Goal: Task Accomplishment & Management: Complete application form

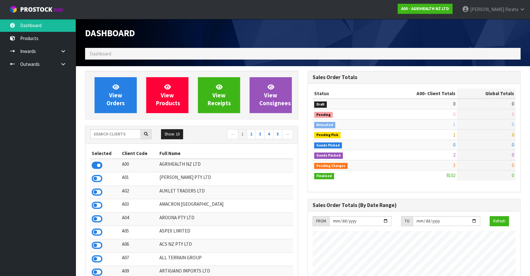
scroll to position [476, 222]
click at [40, 68] on link "Outwards" at bounding box center [38, 64] width 76 height 13
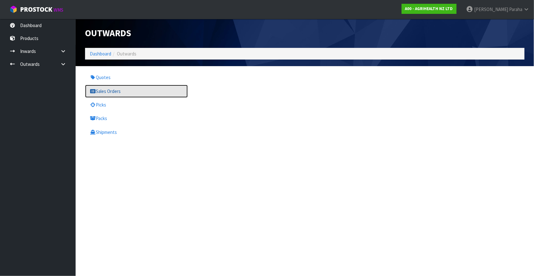
click at [100, 90] on link "Sales Orders" at bounding box center [136, 91] width 103 height 13
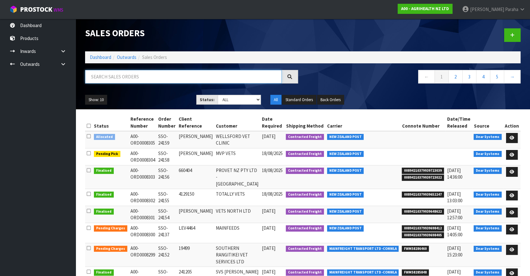
click at [100, 79] on input "text" at bounding box center [183, 77] width 197 height 14
click at [109, 77] on input "text" at bounding box center [183, 77] width 197 height 14
type input "JOB-0407909"
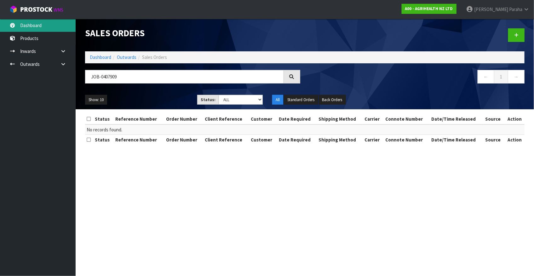
click at [34, 22] on link "Dashboard" at bounding box center [38, 25] width 76 height 13
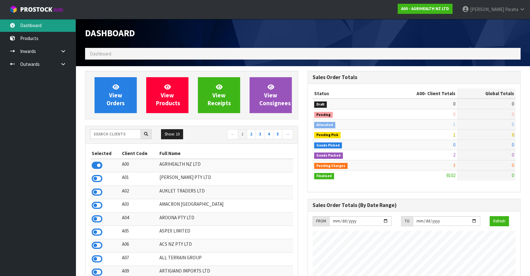
scroll to position [476, 222]
click at [120, 136] on input "text" at bounding box center [115, 134] width 51 height 10
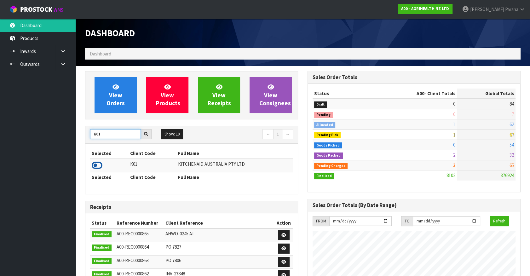
type input "K01"
click at [99, 163] on icon at bounding box center [97, 165] width 11 height 9
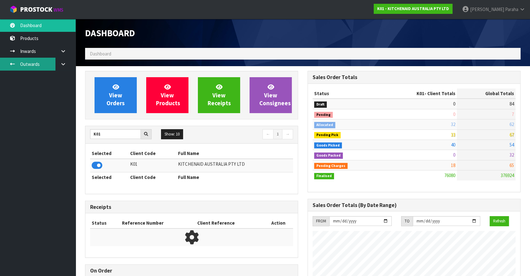
click at [41, 67] on link "Outwards" at bounding box center [38, 64] width 76 height 13
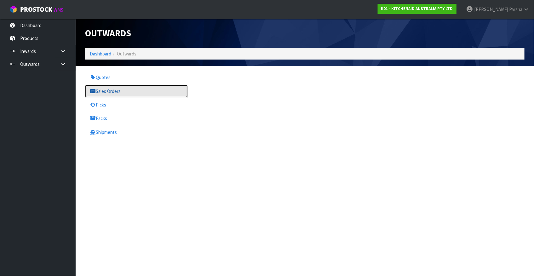
click at [106, 93] on link "Sales Orders" at bounding box center [136, 91] width 103 height 13
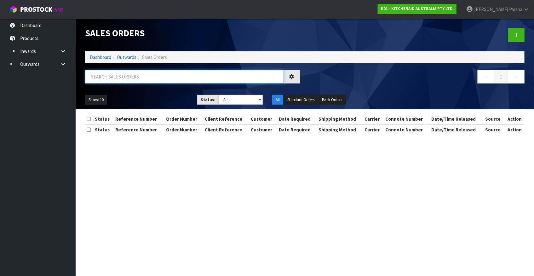
click at [105, 78] on input "text" at bounding box center [184, 77] width 199 height 14
type input "JOB-0407909"
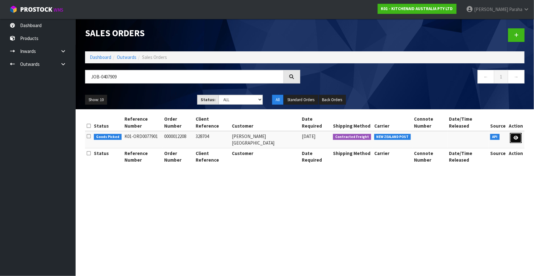
click at [514, 133] on link at bounding box center [516, 138] width 12 height 10
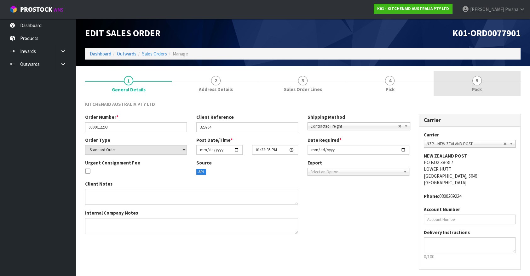
click at [472, 81] on link "5 Pack" at bounding box center [477, 83] width 87 height 25
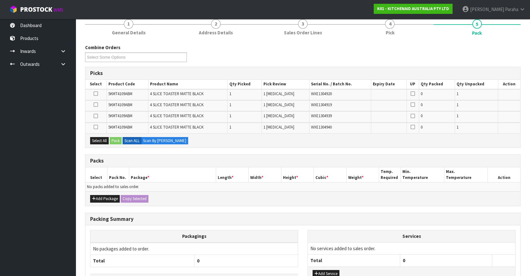
scroll to position [57, 0]
click at [98, 197] on button "Add Package" at bounding box center [105, 199] width 30 height 8
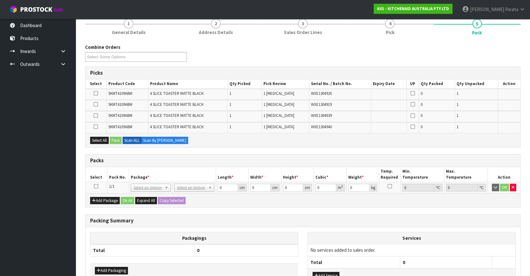
click at [96, 186] on icon at bounding box center [96, 186] width 4 height 0
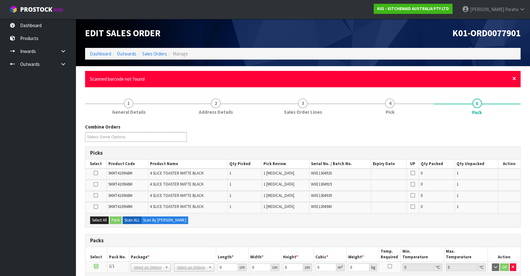
click at [512, 78] on span "×" at bounding box center [514, 78] width 4 height 9
click at [514, 79] on span "×" at bounding box center [514, 78] width 4 height 9
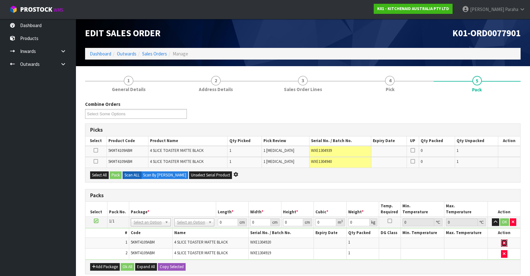
click at [502, 242] on button "button" at bounding box center [504, 243] width 6 height 8
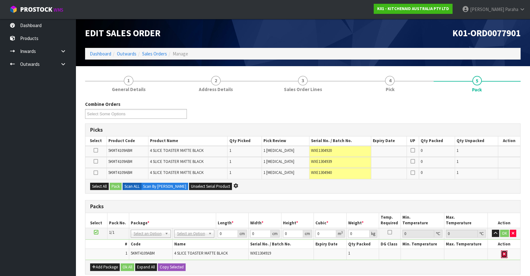
click at [503, 252] on icon "button" at bounding box center [504, 254] width 3 height 4
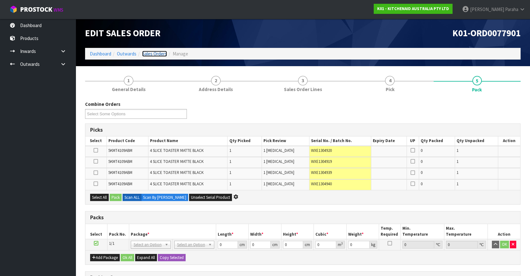
click at [153, 56] on link "Sales Orders" at bounding box center [154, 54] width 25 height 6
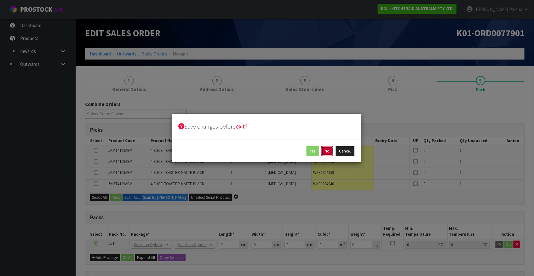
click at [329, 152] on button "No" at bounding box center [327, 151] width 12 height 10
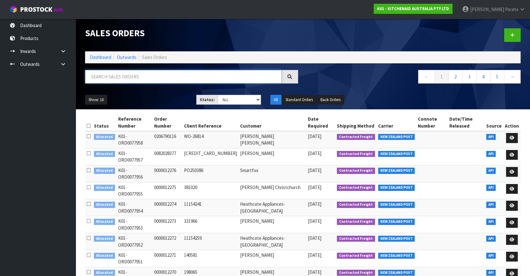
click at [105, 75] on input "text" at bounding box center [183, 77] width 197 height 14
type input "JOB-0407902"
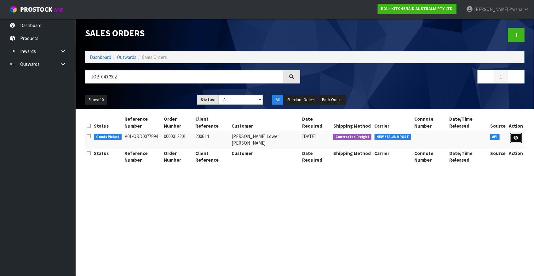
click at [514, 133] on link at bounding box center [516, 138] width 12 height 10
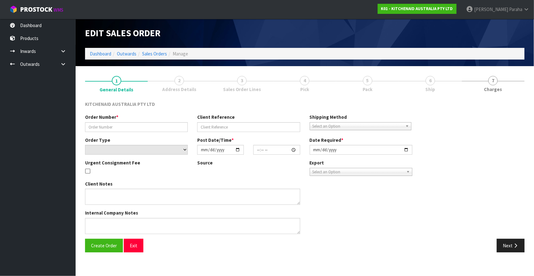
type input "0000012201"
type input "200614"
select select "number:0"
type input "[DATE]"
type input "13:32:23.000"
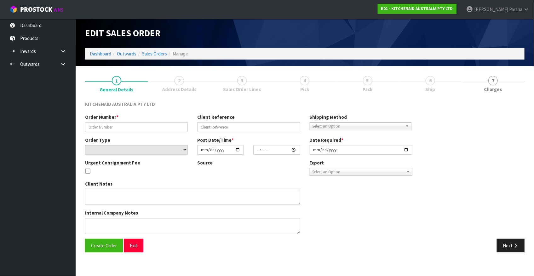
type input "[DATE]"
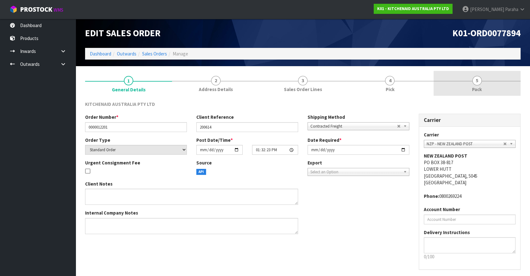
click at [477, 86] on span "Pack" at bounding box center [477, 89] width 10 height 7
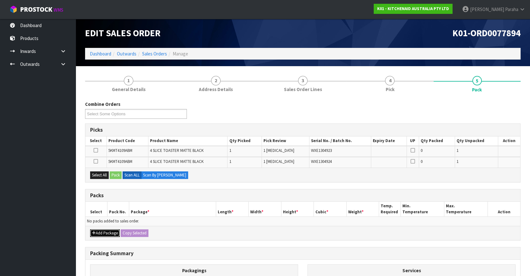
click at [101, 235] on button "Add Package" at bounding box center [105, 233] width 30 height 8
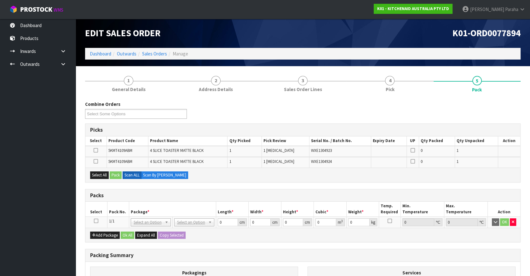
click at [95, 221] on icon at bounding box center [96, 221] width 4 height 0
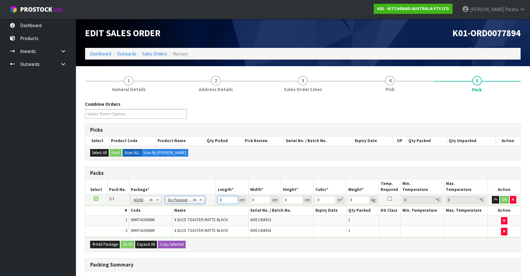
drag, startPoint x: 216, startPoint y: 201, endPoint x: 210, endPoint y: 202, distance: 5.7
click at [211, 202] on tr "1/1 NONE 007-001 007-002 007-004 007-009 007-013 007-014 007-015 007-017 007-01…" at bounding box center [302, 199] width 435 height 11
type input "76"
type input "38"
type input "2"
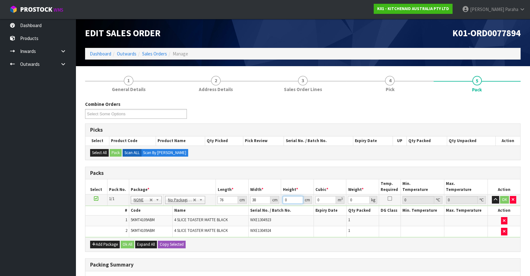
type input "0.005776"
type input "29"
type input "0.083752"
type input "29"
type input "10"
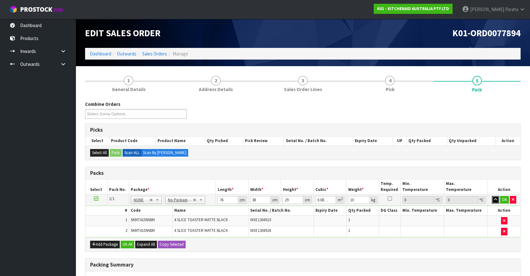
click at [492, 196] on button "button" at bounding box center [495, 200] width 7 height 8
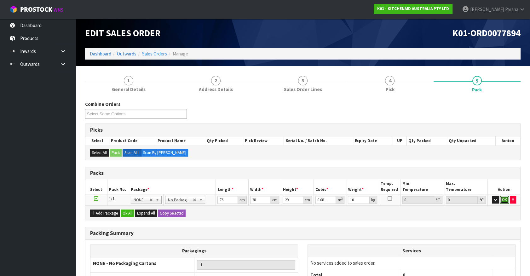
click button "OK" at bounding box center [504, 200] width 9 height 8
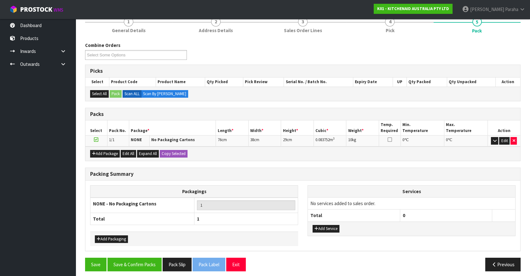
scroll to position [62, 0]
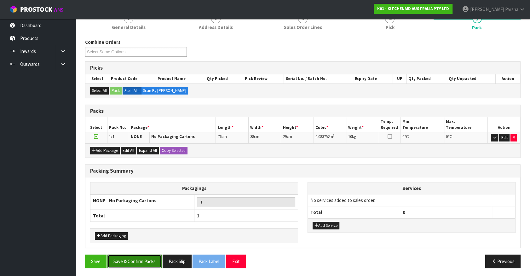
click at [140, 263] on button "Save & Confirm Packs" at bounding box center [134, 262] width 54 height 14
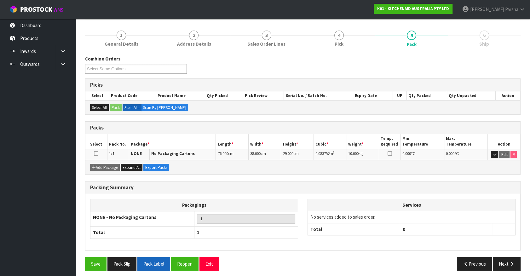
scroll to position [71, 0]
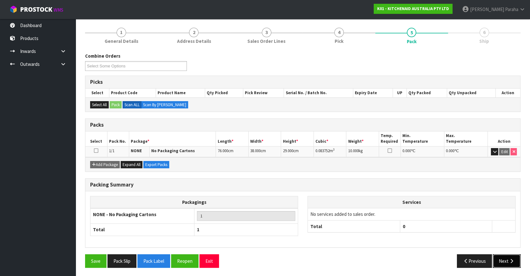
click at [511, 262] on icon "button" at bounding box center [512, 261] width 6 height 5
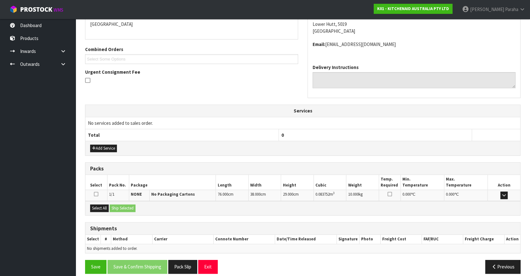
scroll to position [146, 0]
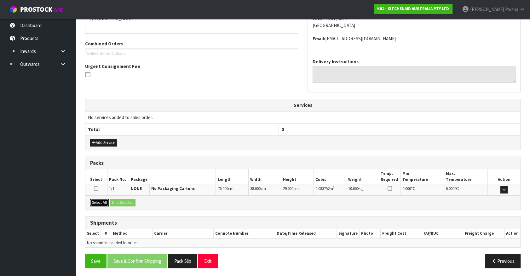
click at [98, 200] on button "Select All" at bounding box center [99, 203] width 19 height 8
click at [123, 202] on button "Ship Selected" at bounding box center [123, 203] width 26 height 8
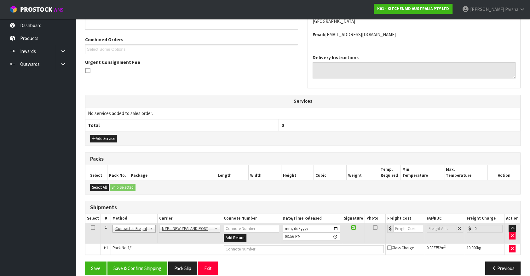
scroll to position [158, 0]
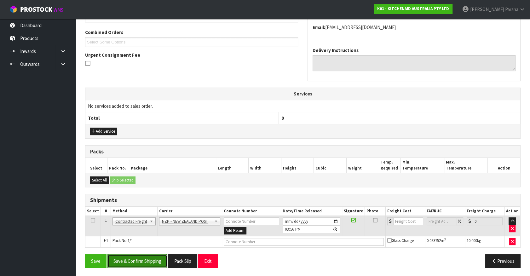
click at [145, 259] on button "Save & Confirm Shipping" at bounding box center [137, 261] width 60 height 14
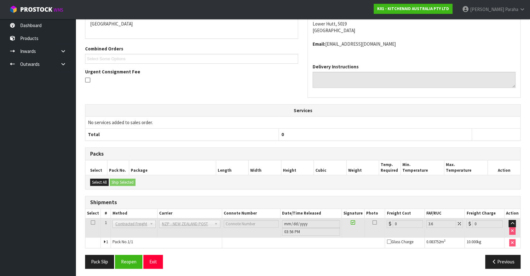
scroll to position [148, 0]
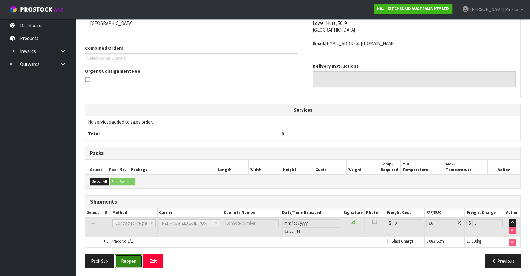
click at [132, 263] on button "Reopen" at bounding box center [128, 261] width 27 height 14
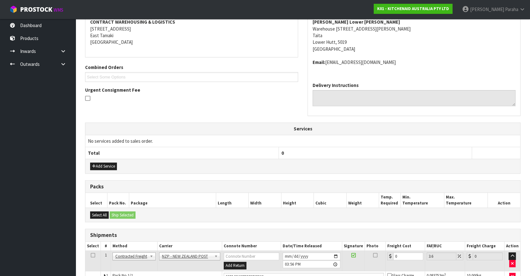
scroll to position [163, 0]
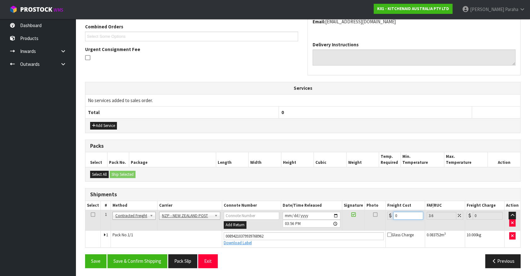
drag, startPoint x: 401, startPoint y: 214, endPoint x: 379, endPoint y: 212, distance: 22.8
click at [379, 212] on tr "1 Client Local Pickup Customer Local Pickup Company Freight Contracted Freight …" at bounding box center [302, 220] width 435 height 20
type input "1"
type input "1.04"
type input "14"
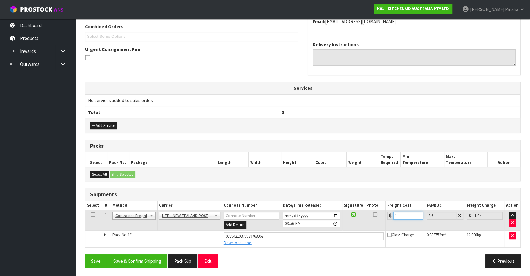
type input "14.5"
type input "14.1"
type input "14.61"
type input "14.14"
type input "14.65"
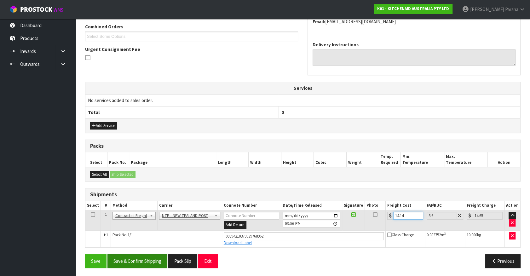
type input "14.14"
click at [156, 257] on button "Save & Confirm Shipping" at bounding box center [137, 261] width 60 height 14
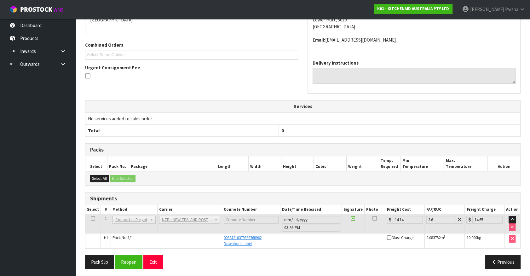
scroll to position [146, 0]
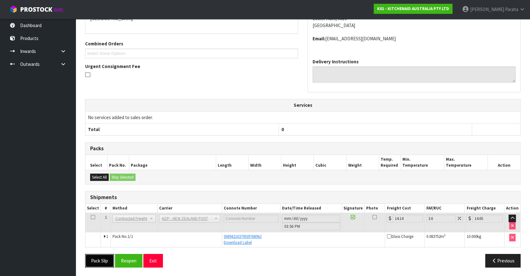
click at [92, 260] on button "Pack Slip" at bounding box center [99, 261] width 29 height 14
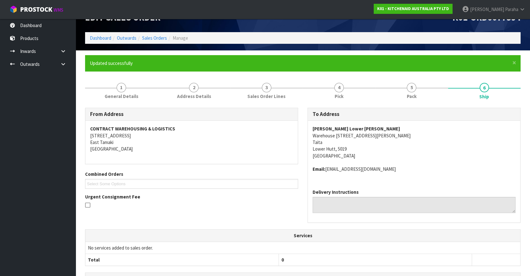
scroll to position [0, 0]
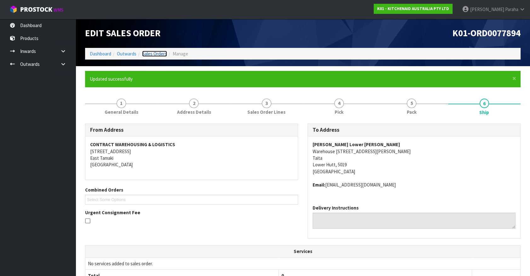
click at [147, 53] on link "Sales Orders" at bounding box center [154, 54] width 25 height 6
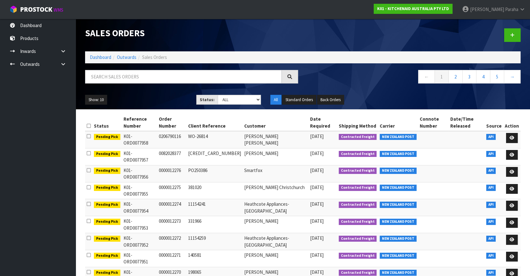
click at [371, 79] on nav "← 1 2 3 4 5 →" at bounding box center [413, 77] width 213 height 15
click at [135, 79] on input "text" at bounding box center [183, 77] width 197 height 14
click at [101, 76] on input "text" at bounding box center [183, 77] width 197 height 14
type input "JOB-0407907"
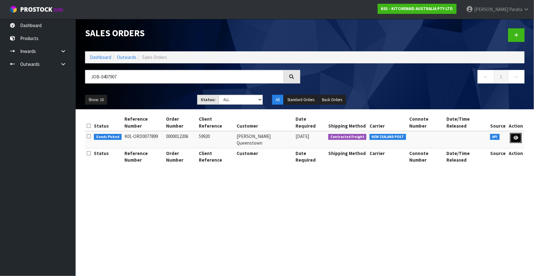
click at [518, 133] on link at bounding box center [516, 138] width 12 height 10
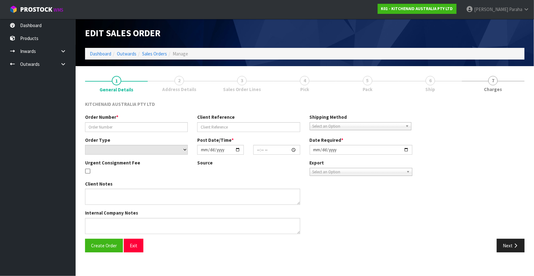
type input "0000012206"
type input "59920"
select select "number:0"
type input "[DATE]"
type input "13:32:32.000"
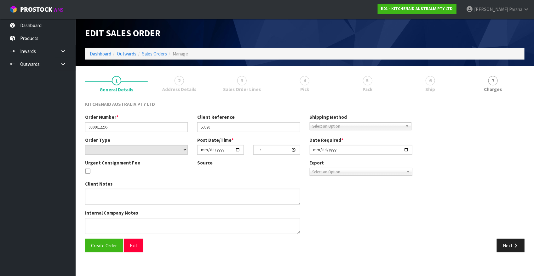
type input "[DATE]"
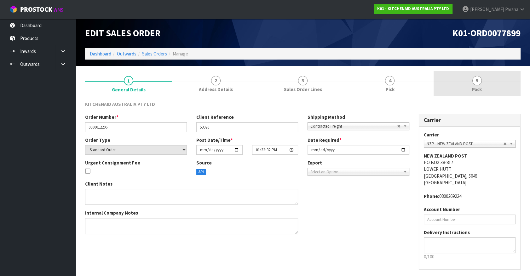
click at [477, 78] on span "5" at bounding box center [476, 80] width 9 height 9
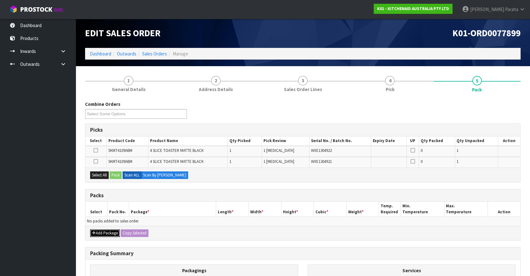
click at [102, 233] on button "Add Package" at bounding box center [105, 233] width 30 height 8
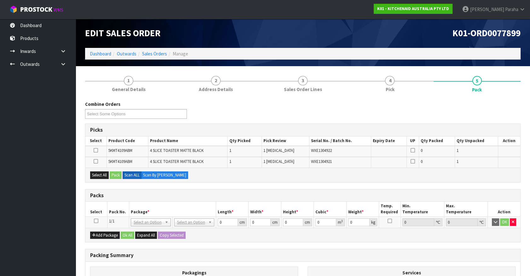
click at [95, 221] on icon at bounding box center [96, 221] width 4 height 0
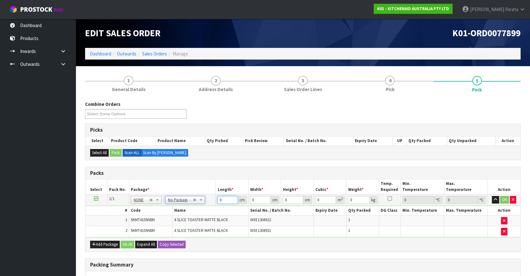
drag, startPoint x: 225, startPoint y: 200, endPoint x: 212, endPoint y: 200, distance: 13.2
click at [212, 200] on tr "1/1 NONE 007-001 007-002 007-004 007-009 007-013 007-014 007-015 007-017 007-01…" at bounding box center [302, 199] width 435 height 11
type input "76"
type input "38"
type input "2"
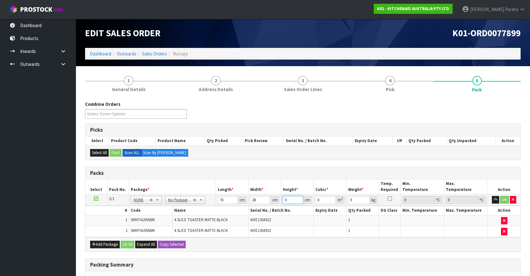
type input "0.005776"
type input "29"
type input "0.083752"
type input "29"
type input "10"
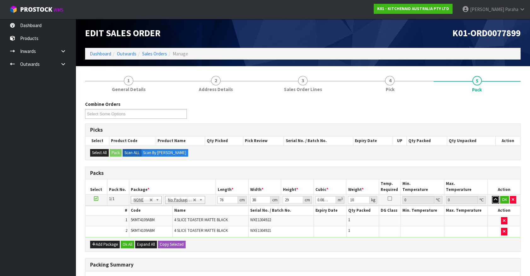
click at [492, 196] on button "button" at bounding box center [495, 200] width 7 height 8
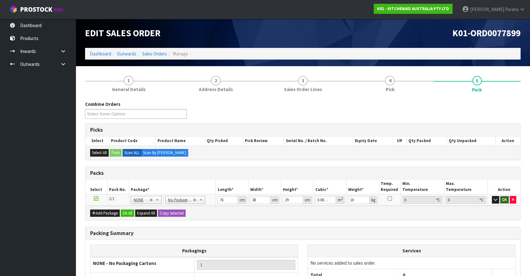
click button "OK" at bounding box center [504, 200] width 9 height 8
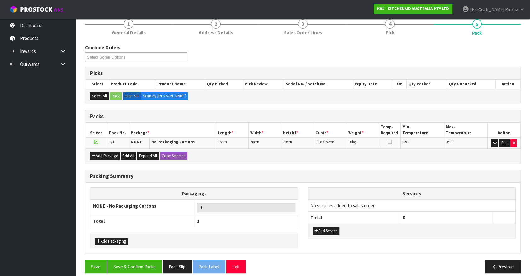
scroll to position [62, 0]
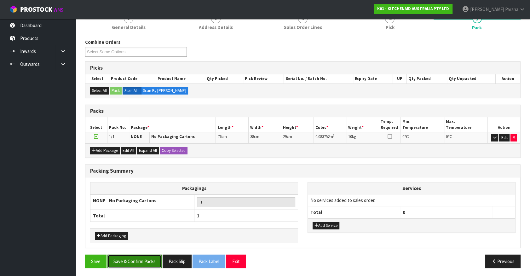
click at [135, 259] on button "Save & Confirm Packs" at bounding box center [134, 262] width 54 height 14
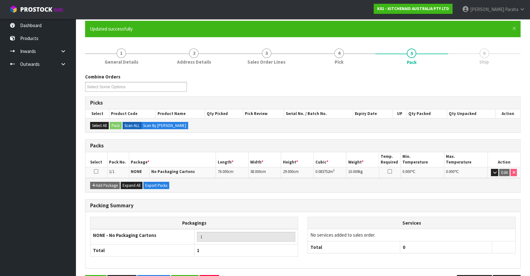
scroll to position [71, 0]
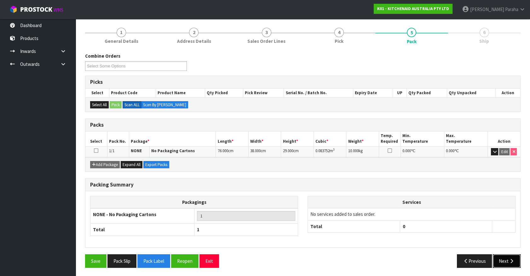
click at [504, 258] on button "Next" at bounding box center [507, 261] width 28 height 14
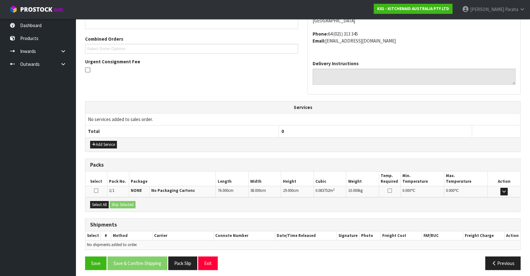
scroll to position [153, 0]
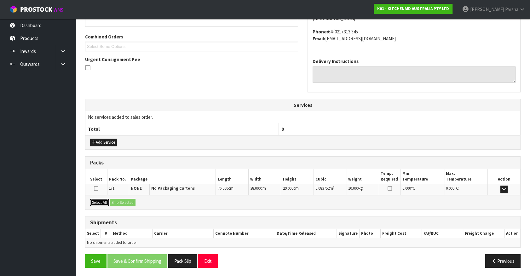
click at [103, 202] on button "Select All" at bounding box center [99, 203] width 19 height 8
click at [120, 202] on button "Ship Selected" at bounding box center [123, 203] width 26 height 8
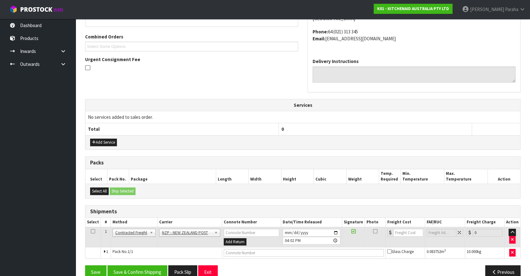
scroll to position [164, 0]
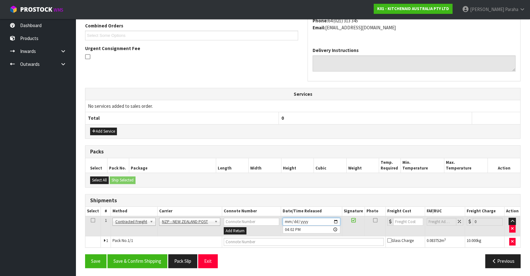
click at [336, 218] on input "[DATE]" at bounding box center [312, 222] width 58 height 8
type input "[DATE]"
click at [143, 261] on button "Save & Confirm Shipping" at bounding box center [137, 261] width 60 height 14
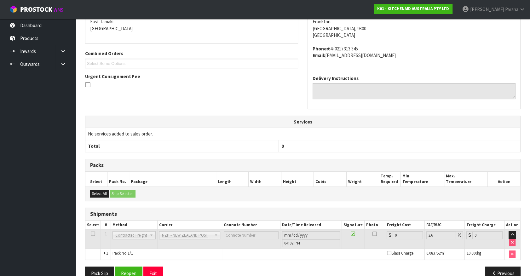
scroll to position [155, 0]
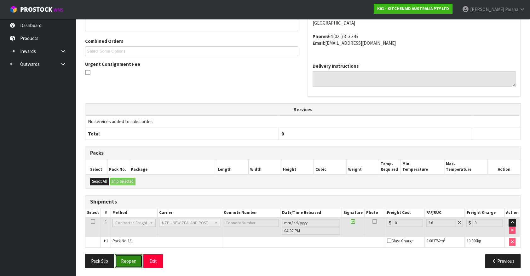
click at [130, 265] on button "Reopen" at bounding box center [128, 261] width 27 height 14
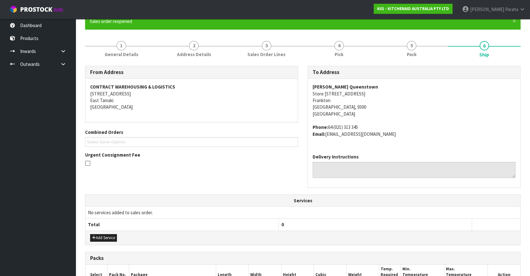
scroll to position [170, 0]
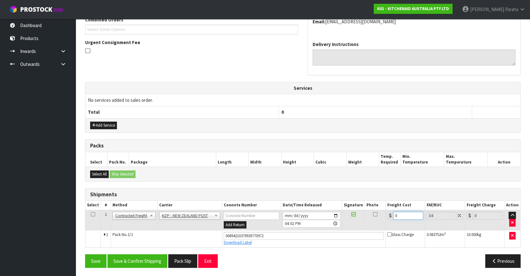
drag, startPoint x: 399, startPoint y: 215, endPoint x: 394, endPoint y: 216, distance: 6.1
click at [394, 216] on input "0" at bounding box center [408, 216] width 30 height 8
type input "2"
type input "2.07"
type input "23"
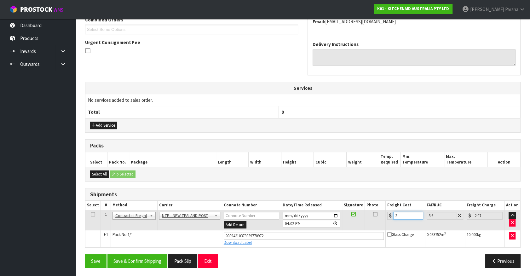
type input "23.83"
type input "23.2"
type input "24.04"
type input "23.28"
type input "24.12"
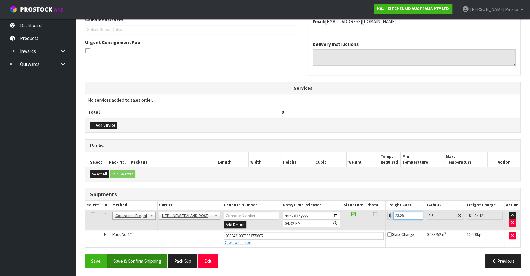
type input "23.28"
click at [148, 256] on button "Save & Confirm Shipping" at bounding box center [137, 261] width 60 height 14
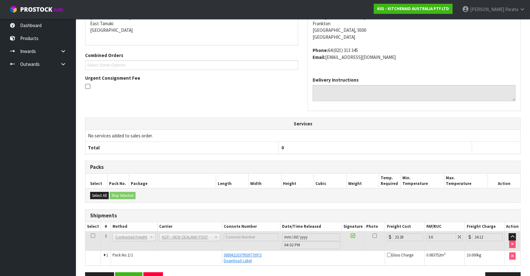
scroll to position [153, 0]
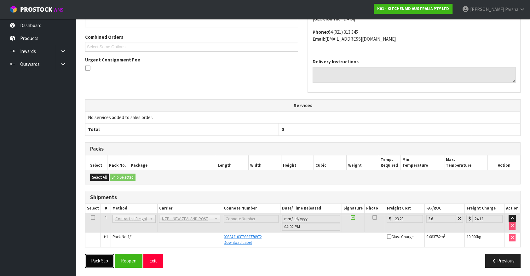
click at [98, 264] on button "Pack Slip" at bounding box center [99, 261] width 29 height 14
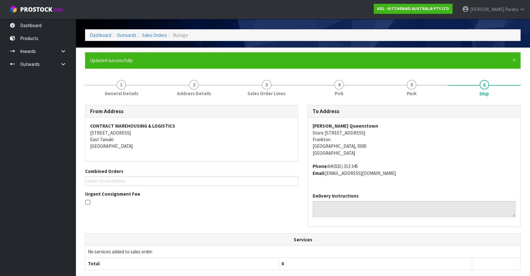
scroll to position [0, 0]
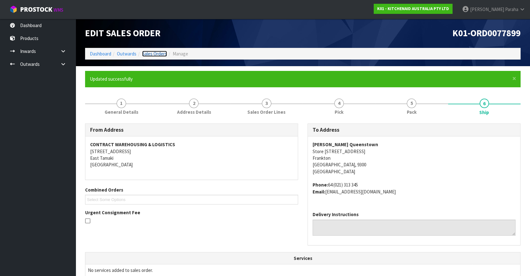
click at [158, 53] on link "Sales Orders" at bounding box center [154, 54] width 25 height 6
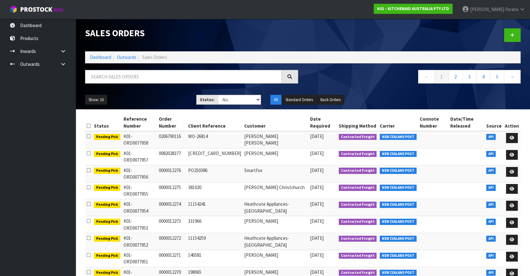
click at [195, 83] on div at bounding box center [191, 79] width 222 height 18
click at [197, 79] on input "text" at bounding box center [183, 77] width 197 height 14
type input "JOB-0407912"
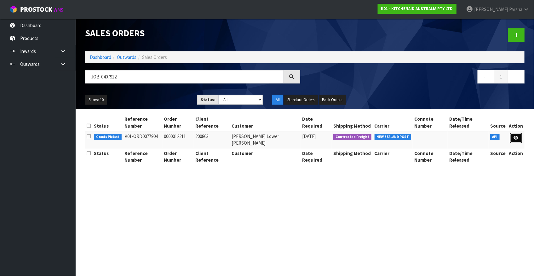
click at [515, 136] on icon at bounding box center [516, 138] width 5 height 4
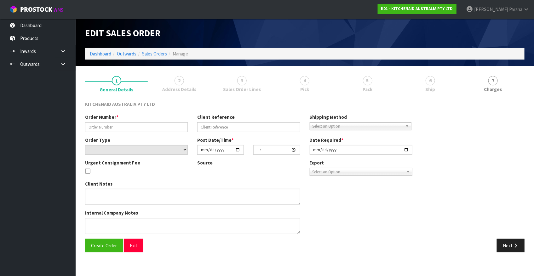
type input "0000012211"
type input "200863"
select select "number:0"
type input "[DATE]"
type input "13:32:40.000"
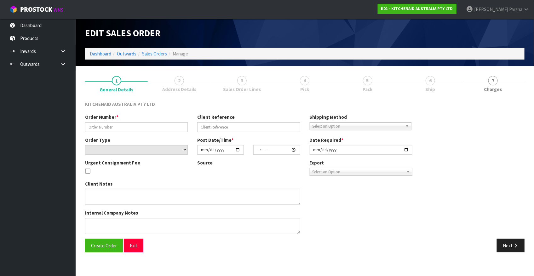
type input "[DATE]"
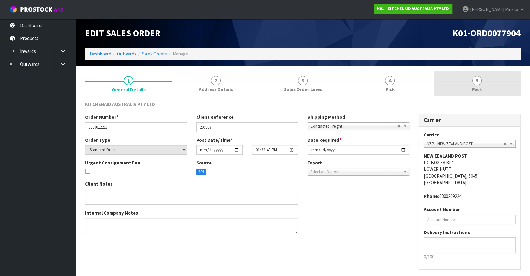
click at [476, 81] on span "5" at bounding box center [476, 80] width 9 height 9
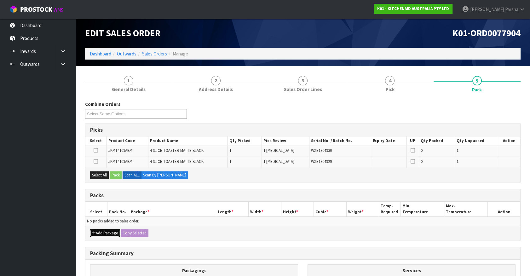
click at [103, 233] on button "Add Package" at bounding box center [105, 233] width 30 height 8
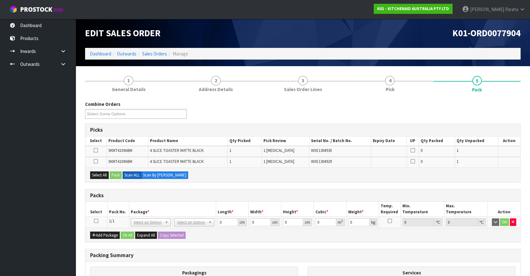
click at [97, 221] on icon at bounding box center [96, 221] width 4 height 0
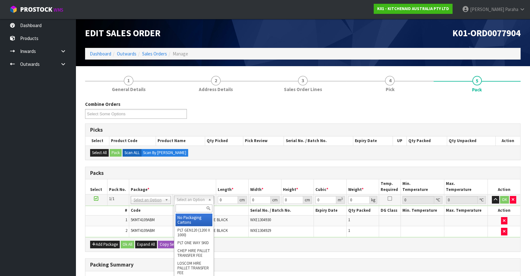
drag, startPoint x: 188, startPoint y: 217, endPoint x: 208, endPoint y: 216, distance: 19.6
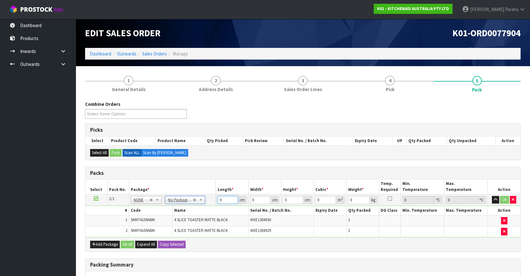
drag, startPoint x: 223, startPoint y: 201, endPoint x: 214, endPoint y: 201, distance: 8.5
click at [214, 201] on tr "1/1 NONE 007-001 007-002 007-004 007-009 007-013 007-014 007-015 007-017 007-01…" at bounding box center [302, 199] width 435 height 11
type input "76"
type input "38"
type input "2"
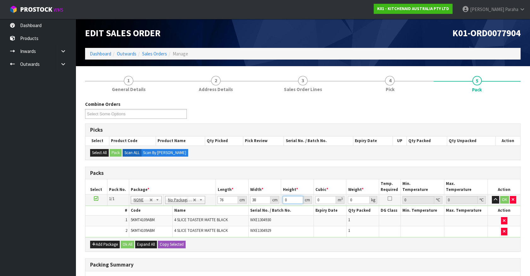
type input "0.005776"
type input "29"
type input "0.083752"
type input "29"
type input "10"
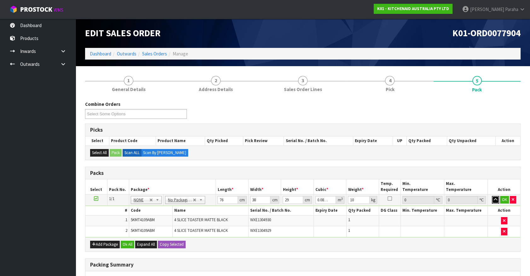
click at [492, 196] on button "button" at bounding box center [495, 200] width 7 height 8
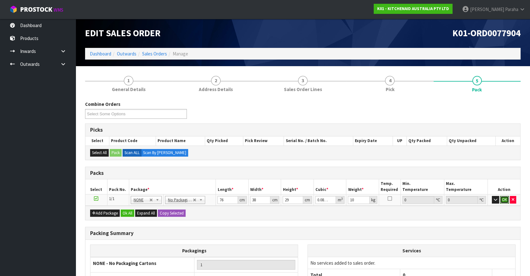
click button "OK" at bounding box center [504, 200] width 9 height 8
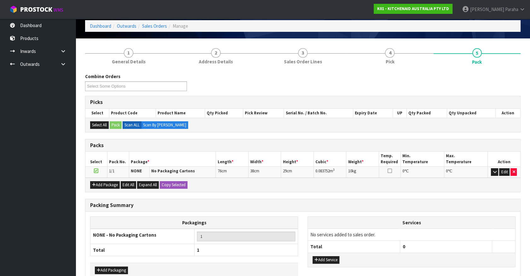
scroll to position [62, 0]
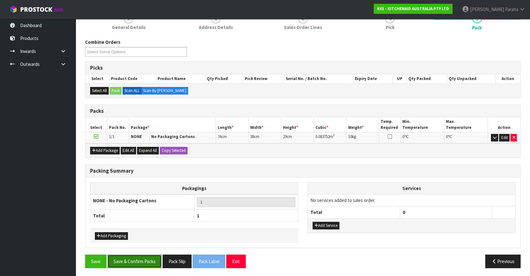
click at [155, 263] on button "Save & Confirm Packs" at bounding box center [134, 262] width 54 height 14
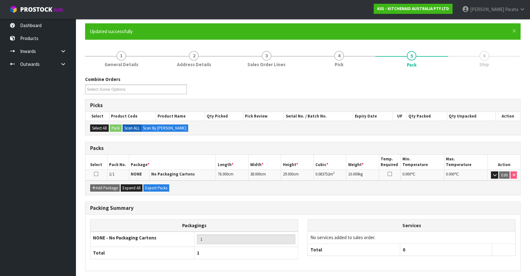
scroll to position [71, 0]
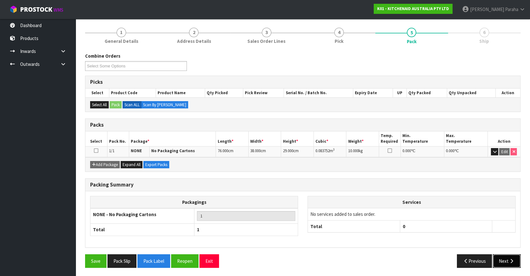
click at [511, 264] on button "Next" at bounding box center [507, 261] width 28 height 14
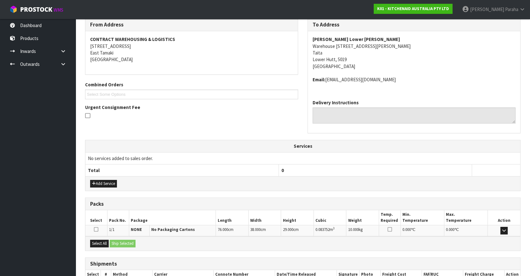
scroll to position [146, 0]
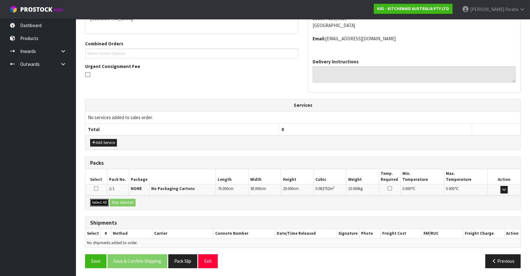
click at [100, 203] on button "Select All" at bounding box center [99, 203] width 19 height 8
click at [118, 202] on button "Ship Selected" at bounding box center [123, 203] width 26 height 8
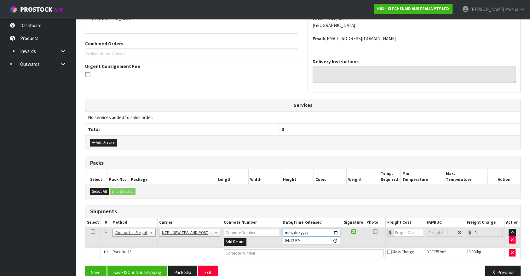
click at [337, 234] on input "[DATE]" at bounding box center [312, 233] width 58 height 8
type input "[DATE]"
click at [150, 272] on button "Save & Confirm Shipping" at bounding box center [137, 273] width 60 height 14
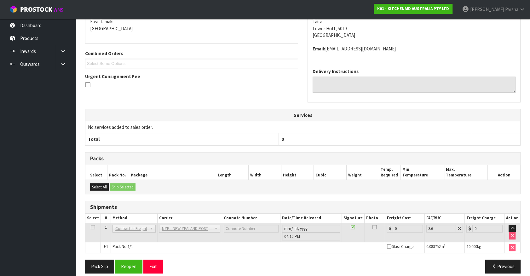
scroll to position [148, 0]
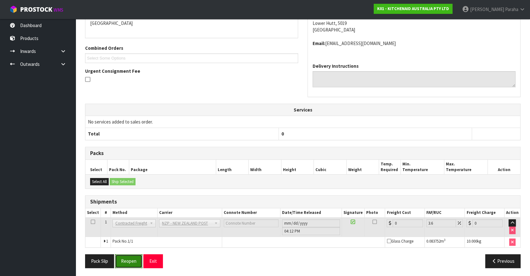
click at [132, 261] on button "Reopen" at bounding box center [128, 261] width 27 height 14
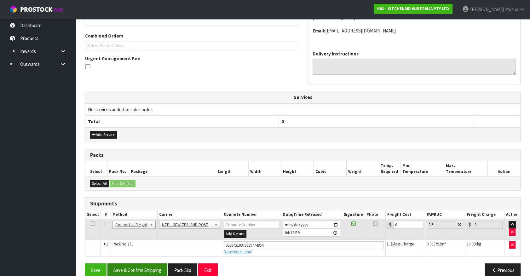
scroll to position [163, 0]
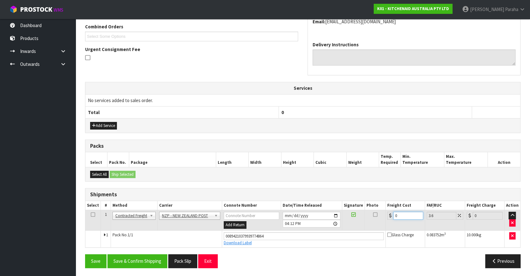
drag, startPoint x: 396, startPoint y: 213, endPoint x: 385, endPoint y: 213, distance: 11.0
click at [385, 213] on td "0" at bounding box center [404, 220] width 39 height 20
type input "1"
type input "1.04"
type input "14"
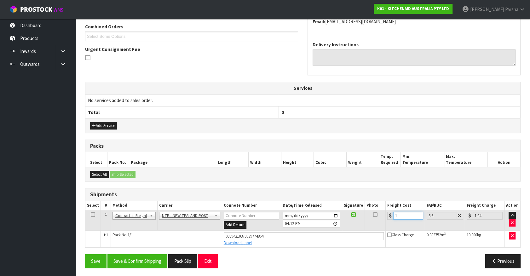
type input "14.5"
type input "14.1"
type input "14.61"
type input "14.14"
type input "14.65"
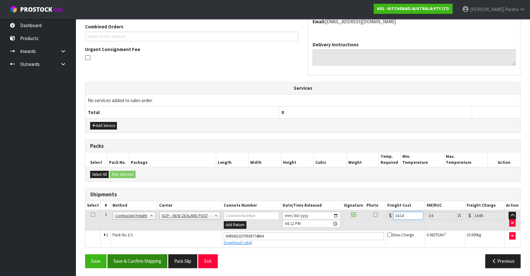
type input "14.14"
click at [149, 262] on button "Save & Confirm Shipping" at bounding box center [137, 261] width 60 height 14
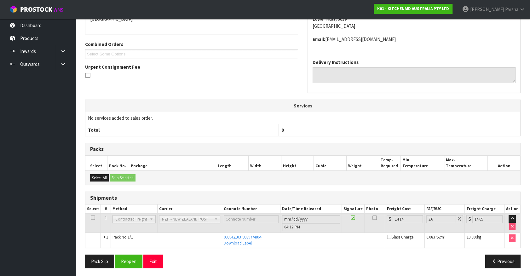
scroll to position [146, 0]
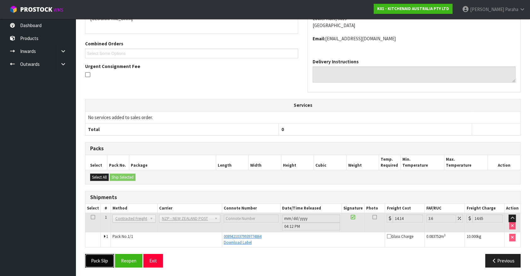
click at [104, 261] on button "Pack Slip" at bounding box center [99, 261] width 29 height 14
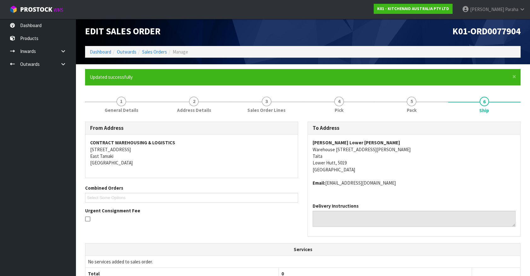
scroll to position [0, 0]
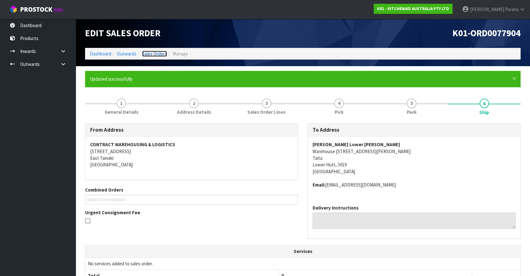
click at [146, 53] on link "Sales Orders" at bounding box center [154, 54] width 25 height 6
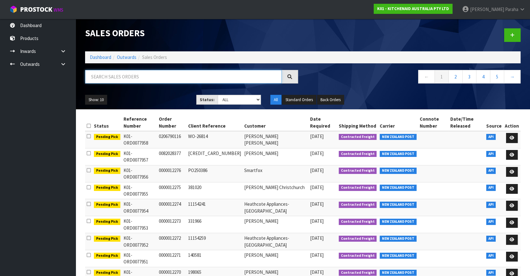
click at [88, 75] on input "text" at bounding box center [183, 77] width 197 height 14
type input "JOB-0407872"
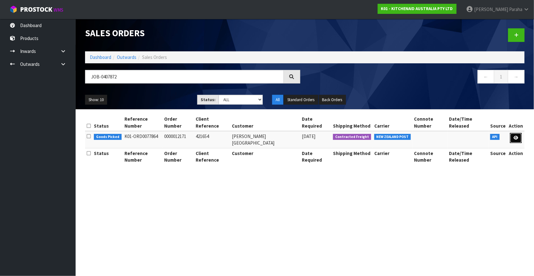
click at [520, 133] on link at bounding box center [516, 138] width 12 height 10
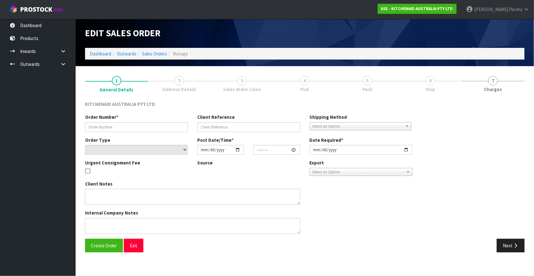
type input "0000012171"
type input "421654"
select select "number:0"
type input "[DATE]"
type input "13:31:34.000"
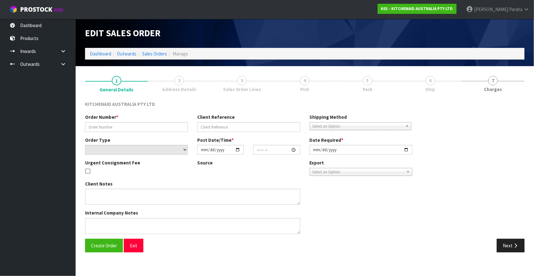
type input "[DATE]"
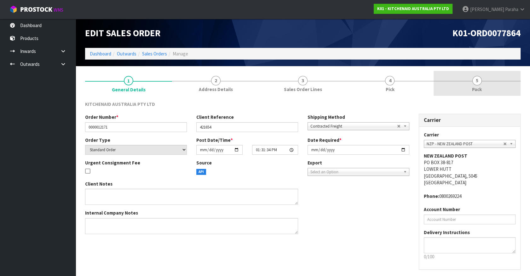
click at [477, 83] on span "5" at bounding box center [476, 80] width 9 height 9
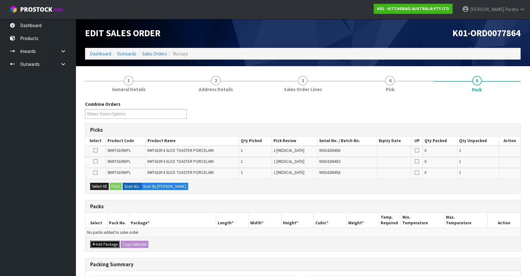
click at [107, 241] on button "Add Package" at bounding box center [105, 245] width 30 height 8
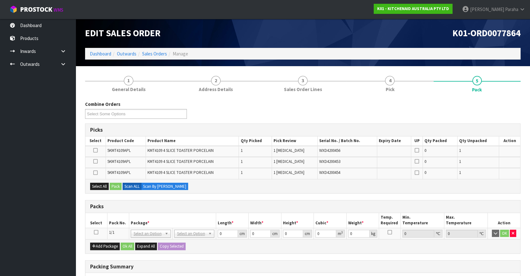
click at [94, 230] on td at bounding box center [96, 233] width 22 height 11
click at [96, 232] on icon at bounding box center [96, 232] width 4 height 0
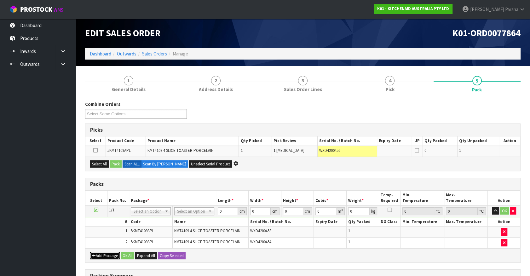
click at [96, 257] on button "Add Package" at bounding box center [105, 256] width 30 height 8
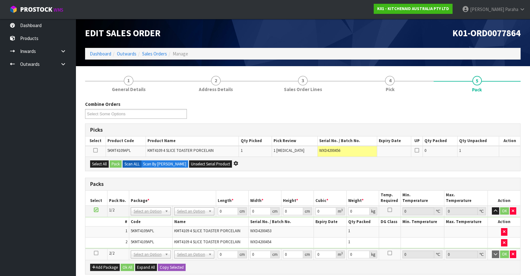
click at [97, 253] on icon at bounding box center [96, 253] width 4 height 0
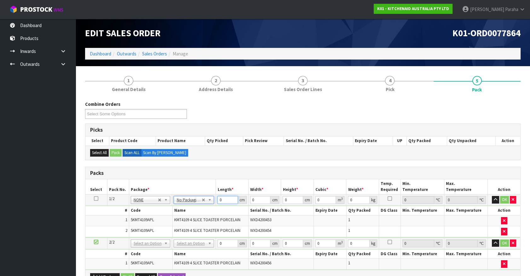
drag, startPoint x: 219, startPoint y: 203, endPoint x: 213, endPoint y: 202, distance: 5.4
click at [214, 202] on tr "1/2 NONE 007-001 007-002 007-004 007-009 007-013 007-014 007-015 007-017 007-01…" at bounding box center [302, 199] width 435 height 11
type input "76"
type input "38"
type input "2"
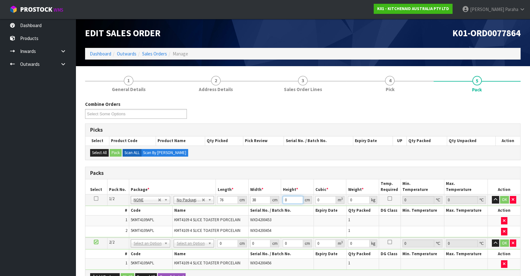
type input "0.005776"
type input "29"
type input "0.083752"
type input "29"
type input "10"
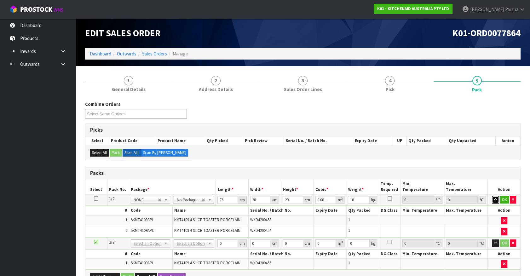
click at [492, 196] on button "button" at bounding box center [495, 200] width 7 height 8
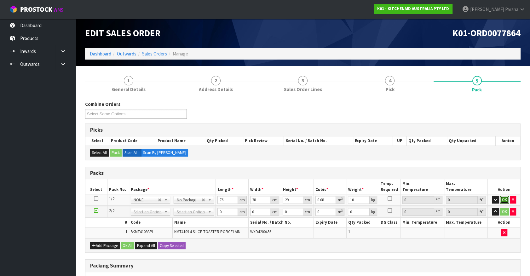
click button "OK" at bounding box center [504, 200] width 9 height 8
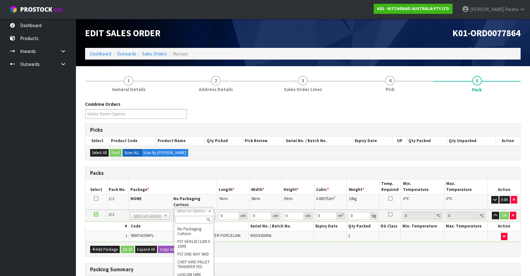
click at [193, 219] on input "text" at bounding box center [193, 220] width 37 height 8
type input "CL"
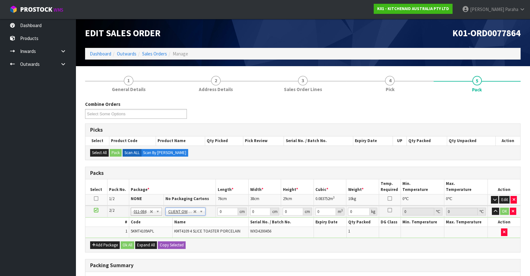
type input "4.6"
drag, startPoint x: 222, startPoint y: 213, endPoint x: 216, endPoint y: 214, distance: 7.0
click at [216, 214] on td "0 cm" at bounding box center [232, 212] width 33 height 12
type input "42"
type input "30"
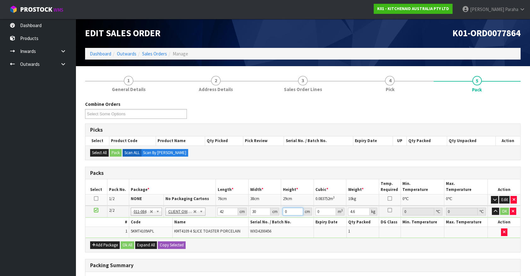
type input "3"
type input "0.00378"
type input "39"
type input "0.04914"
type input "39"
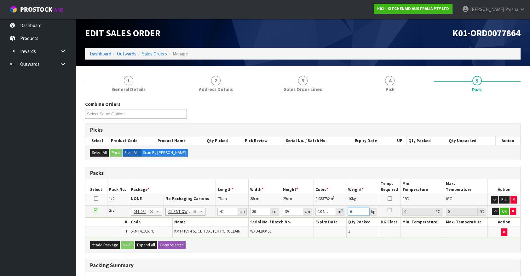
type input "6"
click at [492, 208] on button "button" at bounding box center [495, 212] width 7 height 8
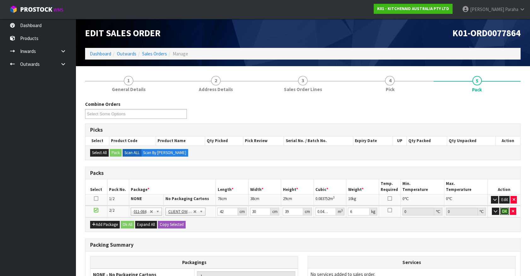
click button "OK" at bounding box center [504, 212] width 9 height 8
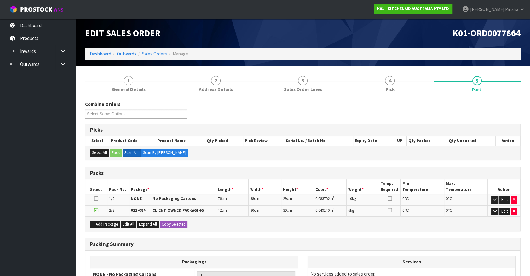
scroll to position [88, 0]
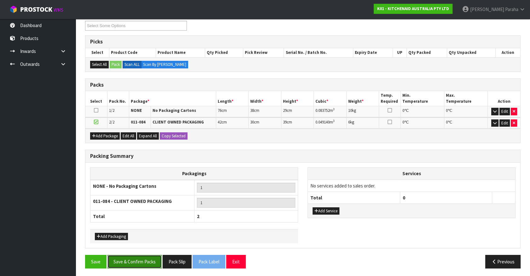
click at [135, 262] on button "Save & Confirm Packs" at bounding box center [134, 262] width 54 height 14
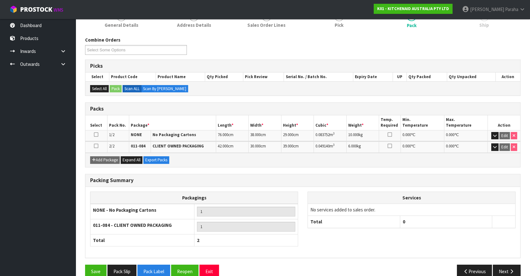
scroll to position [97, 0]
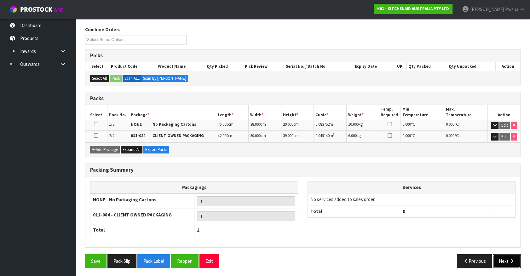
click at [506, 257] on button "Next" at bounding box center [507, 261] width 28 height 14
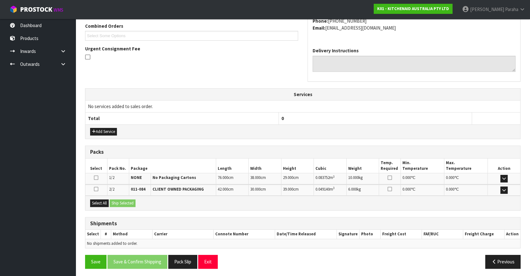
scroll to position [164, 0]
click at [101, 200] on button "Select All" at bounding box center [99, 203] width 19 height 8
click at [119, 201] on button "Ship Selected" at bounding box center [123, 203] width 26 height 8
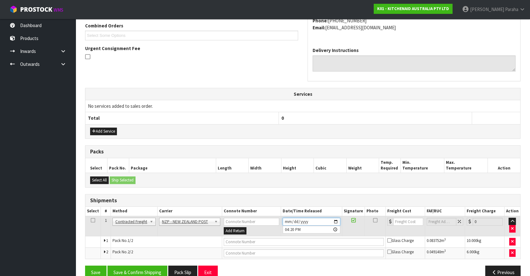
click at [335, 221] on input "[DATE]" at bounding box center [312, 222] width 58 height 8
type input "[DATE]"
click at [163, 267] on button "Save & Confirm Shipping" at bounding box center [137, 273] width 60 height 14
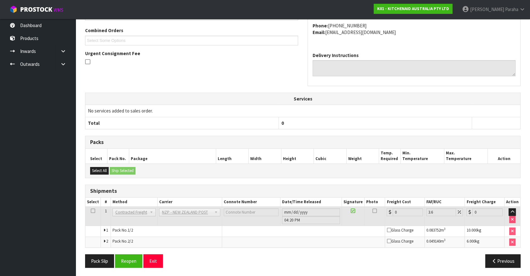
scroll to position [166, 0]
click at [135, 267] on div "Pack Slip Reopen Exit Previous" at bounding box center [302, 263] width 445 height 18
click at [135, 262] on button "Reopen" at bounding box center [128, 261] width 27 height 14
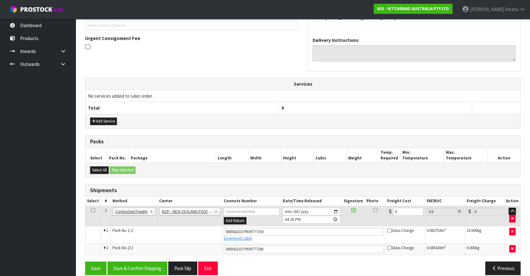
scroll to position [181, 0]
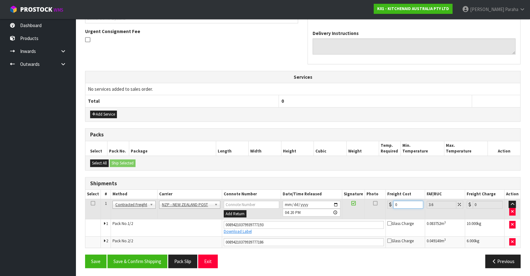
drag, startPoint x: 402, startPoint y: 203, endPoint x: 370, endPoint y: 205, distance: 31.9
click at [372, 205] on tr "1 Client Local Pickup Customer Local Pickup Company Freight Contracted Freight …" at bounding box center [302, 209] width 435 height 20
type input "8"
type input "8.29"
type input "8.6"
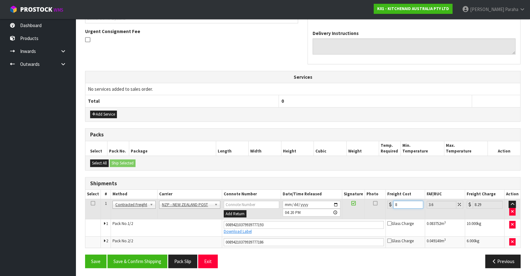
type input "8.91"
type input "8.66"
type input "8.97"
type input "8.66"
click at [154, 258] on button "Save & Confirm Shipping" at bounding box center [137, 262] width 60 height 14
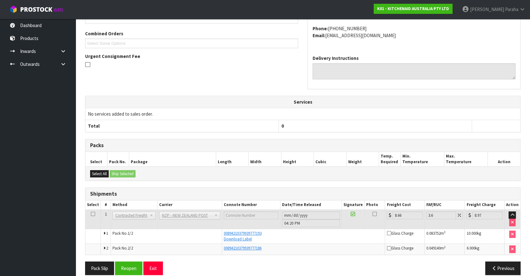
scroll to position [164, 0]
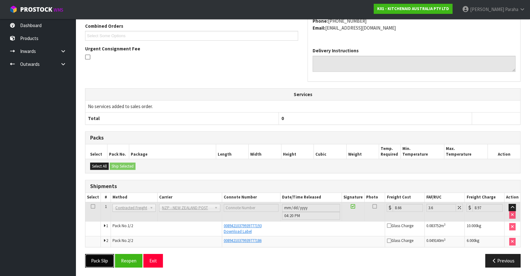
click at [101, 259] on button "Pack Slip" at bounding box center [99, 261] width 29 height 14
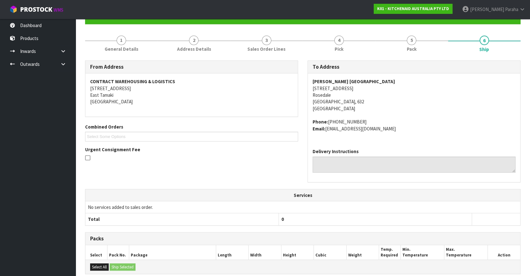
scroll to position [0, 0]
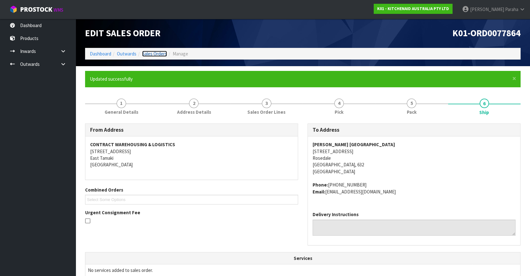
click at [160, 53] on link "Sales Orders" at bounding box center [154, 54] width 25 height 6
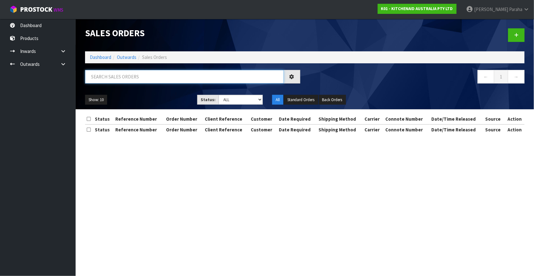
click at [155, 77] on input "text" at bounding box center [184, 77] width 199 height 14
type input "JOB-0407882"
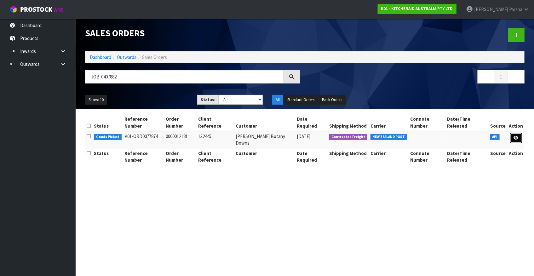
click at [518, 136] on icon at bounding box center [516, 138] width 5 height 4
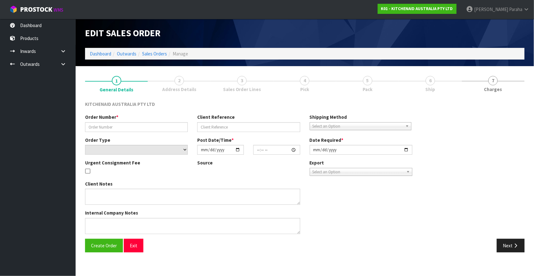
type input "0000012181"
type input "132445"
select select "number:0"
type input "[DATE]"
type input "13:31:51.000"
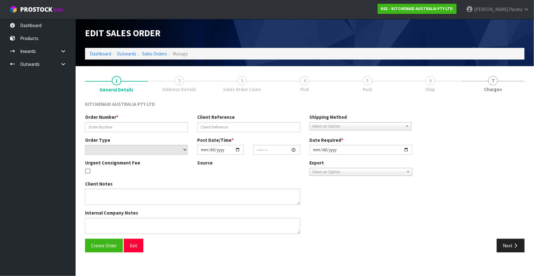
type input "[DATE]"
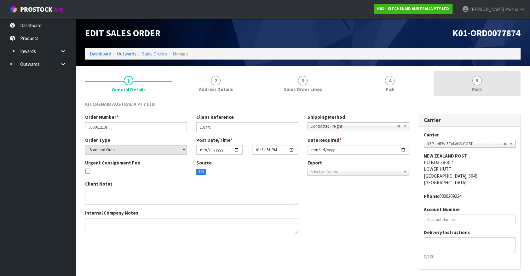
click at [479, 86] on span "Pack" at bounding box center [477, 89] width 10 height 7
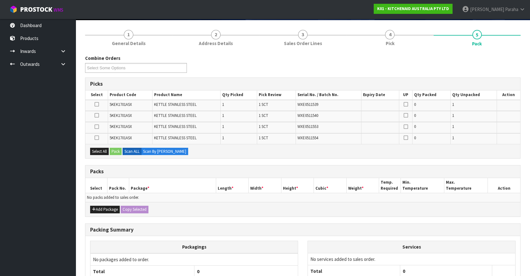
scroll to position [57, 0]
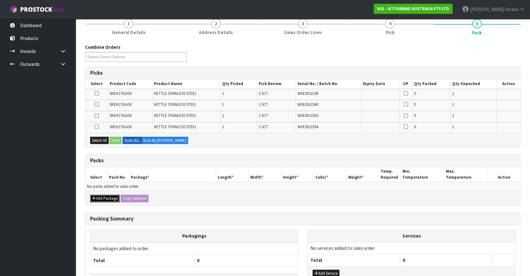
click at [100, 198] on button "Add Package" at bounding box center [105, 199] width 30 height 8
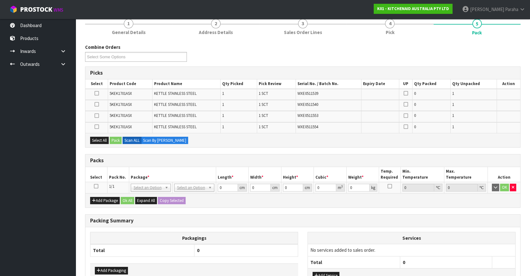
click at [95, 187] on icon at bounding box center [96, 186] width 4 height 0
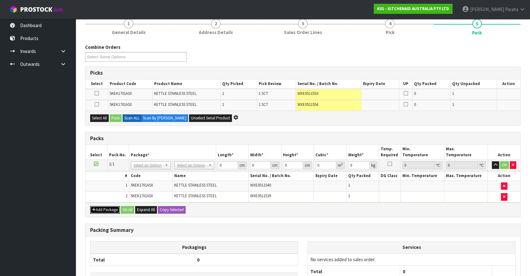
click at [102, 208] on button "Add Package" at bounding box center [105, 210] width 30 height 8
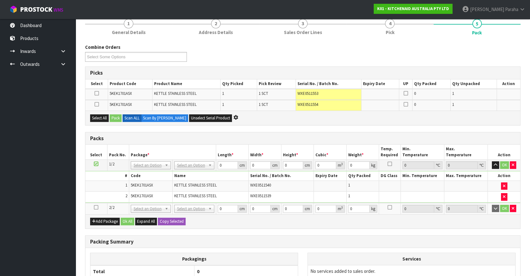
click at [97, 208] on icon at bounding box center [96, 207] width 4 height 0
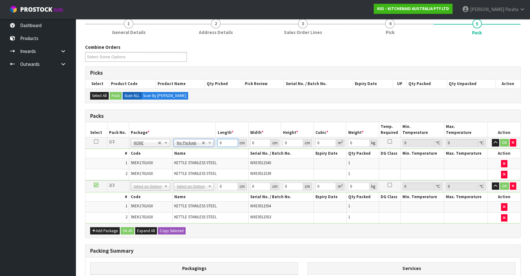
drag, startPoint x: 217, startPoint y: 142, endPoint x: 214, endPoint y: 143, distance: 3.2
click at [214, 143] on tr "1/2 NONE 007-001 007-002 007-004 007-009 007-013 007-014 007-015 007-017 007-01…" at bounding box center [302, 142] width 435 height 11
type input "41"
type input "29"
type input "3"
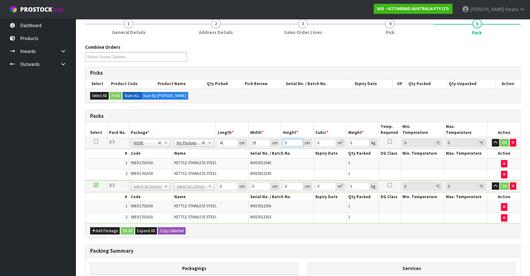
type input "0.003567"
type input "35"
type input "0.041615"
type input "35"
type input "5"
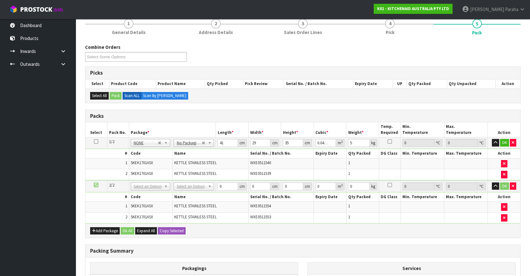
click at [96, 141] on icon at bounding box center [96, 141] width 4 height 0
click at [170, 230] on button "Copy Selected" at bounding box center [172, 231] width 28 height 8
type input "41"
type input "29"
type input "35"
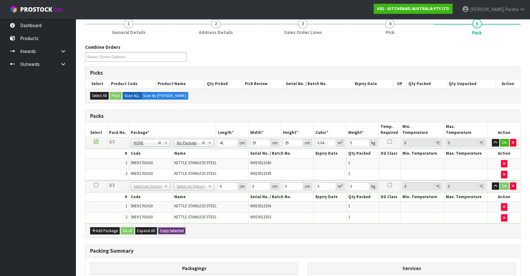
type input "0.041615"
type input "5"
type input "2"
click at [131, 229] on button "Ok All" at bounding box center [128, 231] width 14 height 8
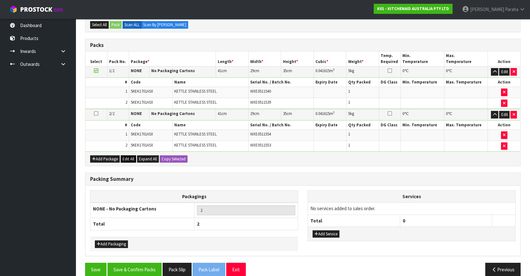
scroll to position [135, 0]
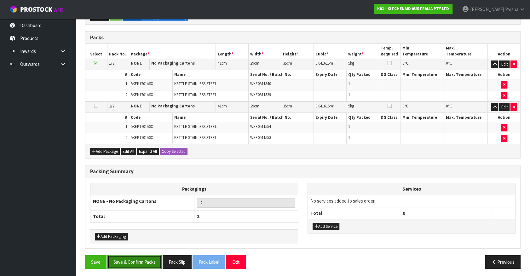
click at [140, 259] on button "Save & Confirm Packs" at bounding box center [134, 262] width 54 height 14
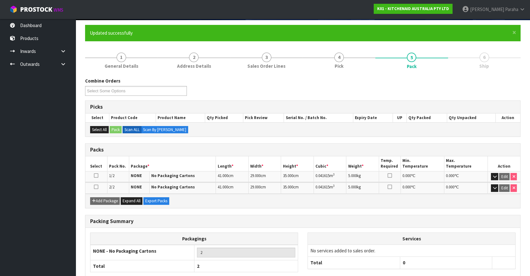
scroll to position [82, 0]
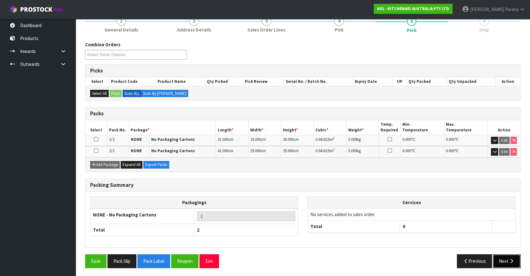
click at [509, 260] on icon "button" at bounding box center [512, 261] width 6 height 5
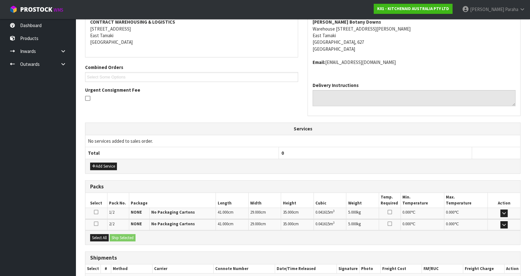
scroll to position [158, 0]
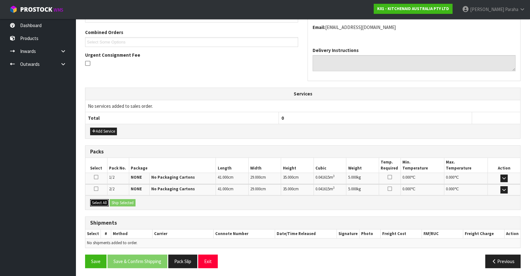
click at [105, 201] on button "Select All" at bounding box center [99, 203] width 19 height 8
click at [123, 200] on button "Ship Selected" at bounding box center [123, 203] width 26 height 8
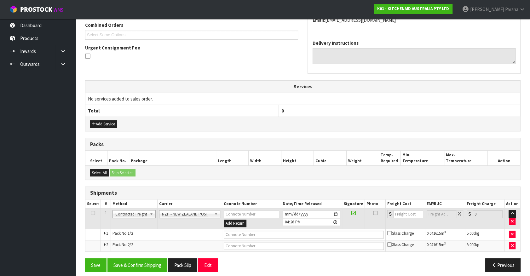
scroll to position [169, 0]
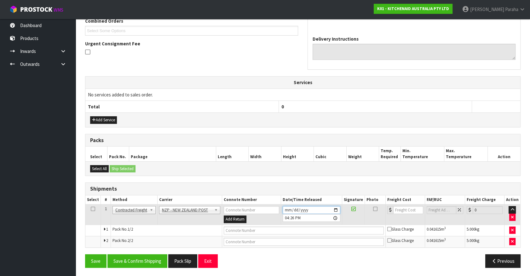
click at [336, 209] on input "[DATE]" at bounding box center [312, 210] width 58 height 8
type input "[DATE]"
click at [145, 257] on button "Save & Confirm Shipping" at bounding box center [137, 261] width 60 height 14
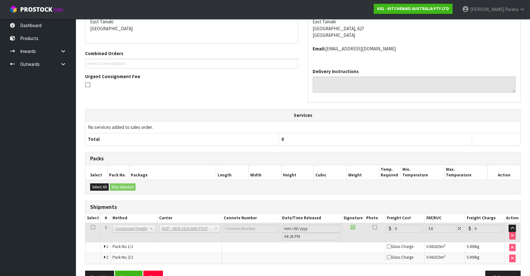
scroll to position [159, 0]
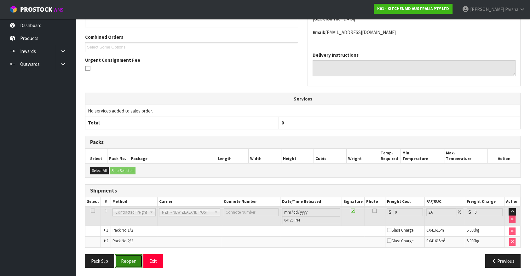
click at [126, 259] on button "Reopen" at bounding box center [128, 261] width 27 height 14
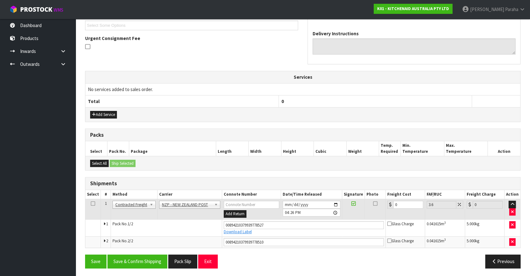
scroll to position [175, 0]
drag, startPoint x: 405, startPoint y: 205, endPoint x: 382, endPoint y: 203, distance: 22.4
click at [382, 203] on tr "1 Client Local Pickup Customer Local Pickup Company Freight Contracted Freight …" at bounding box center [302, 209] width 435 height 20
type input "8"
type input "8.29"
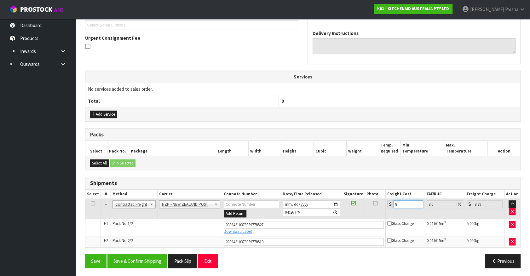
type input "8.6"
type input "8.91"
type input "8.66"
type input "8.97"
type input "8.66"
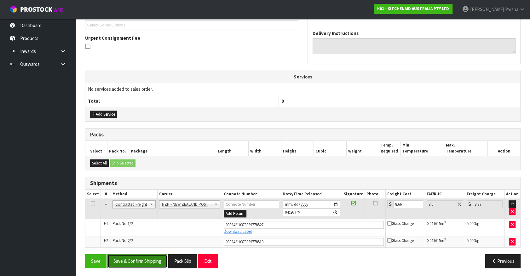
click at [132, 260] on button "Save & Confirm Shipping" at bounding box center [137, 261] width 60 height 14
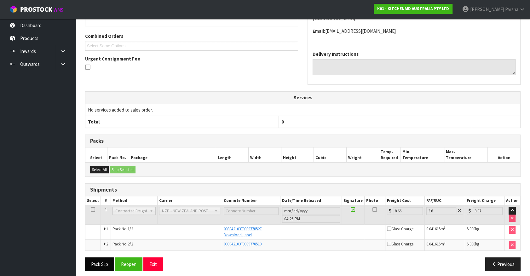
scroll to position [157, 0]
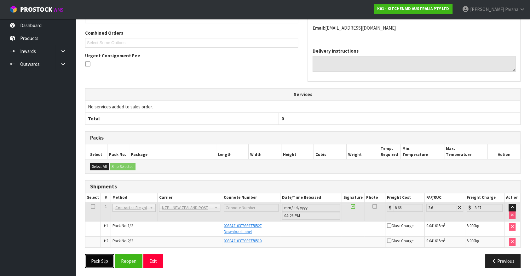
click at [106, 260] on button "Pack Slip" at bounding box center [99, 261] width 29 height 14
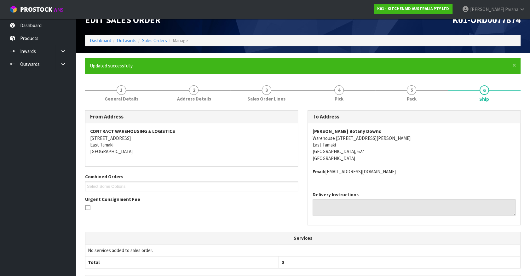
scroll to position [0, 0]
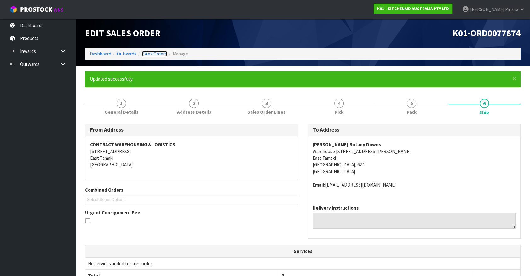
click at [157, 56] on link "Sales Orders" at bounding box center [154, 54] width 25 height 6
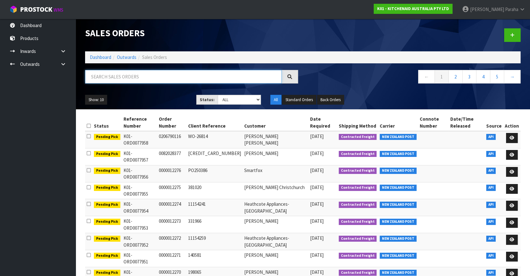
click at [117, 74] on input "text" at bounding box center [183, 77] width 197 height 14
click at [112, 75] on input "text" at bounding box center [183, 77] width 197 height 14
type input "JOB-0407911"
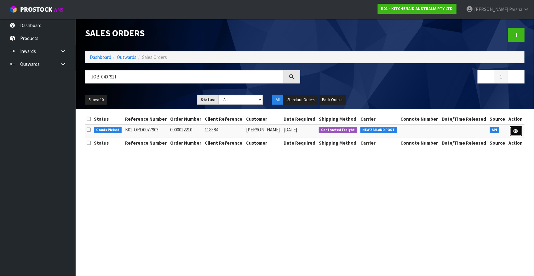
click at [514, 132] on icon at bounding box center [516, 131] width 5 height 4
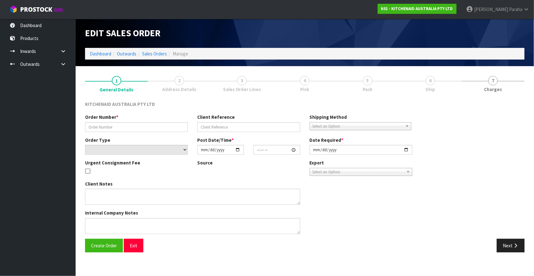
type input "0000012210"
type input "118384"
select select "number:0"
type input "[DATE]"
type input "13:32:38.000"
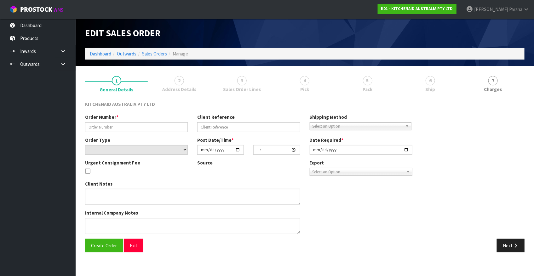
type input "[DATE]"
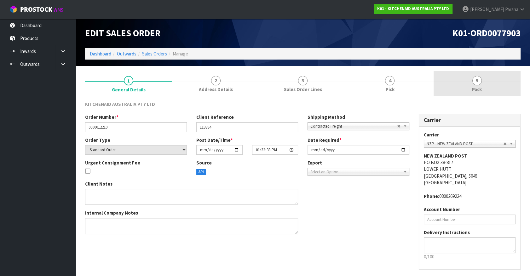
click at [480, 81] on span "5" at bounding box center [476, 80] width 9 height 9
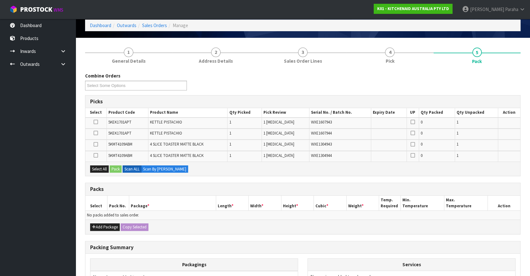
scroll to position [101, 0]
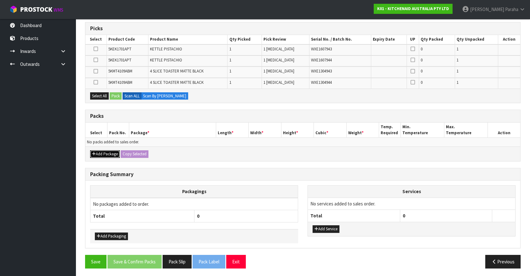
click at [110, 151] on button "Add Package" at bounding box center [105, 154] width 30 height 8
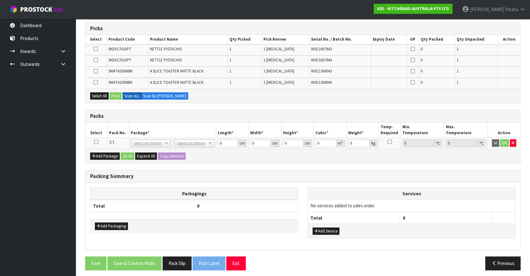
click at [95, 142] on icon at bounding box center [96, 142] width 4 height 0
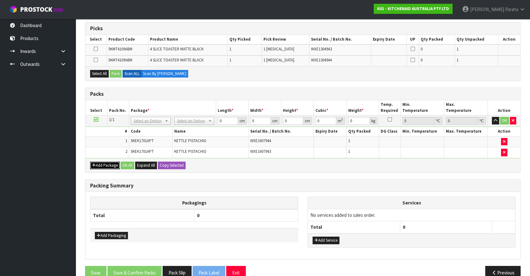
click at [104, 165] on button "Add Package" at bounding box center [105, 166] width 30 height 8
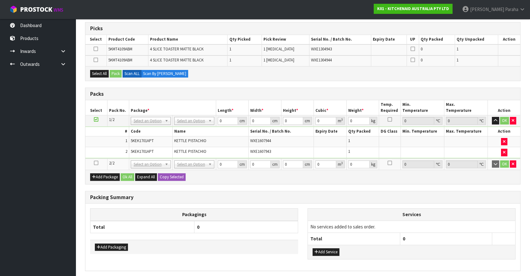
click at [98, 163] on icon at bounding box center [96, 163] width 4 height 0
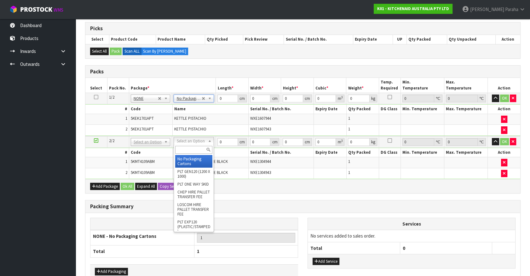
drag, startPoint x: 193, startPoint y: 141, endPoint x: 190, endPoint y: 151, distance: 9.7
drag, startPoint x: 189, startPoint y: 160, endPoint x: 191, endPoint y: 157, distance: 3.3
type input "2"
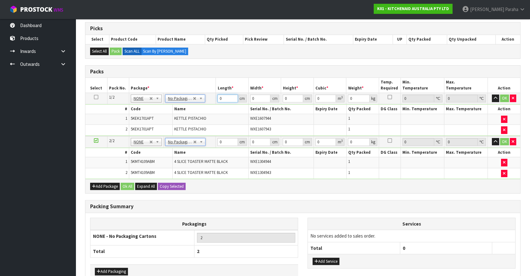
drag, startPoint x: 221, startPoint y: 99, endPoint x: 206, endPoint y: 98, distance: 15.1
click at [206, 99] on tr "1/2 NONE 007-001 007-002 007-004 007-009 007-013 007-014 007-015 007-017 007-01…" at bounding box center [302, 98] width 435 height 11
type input "42"
type input "28"
type input "3"
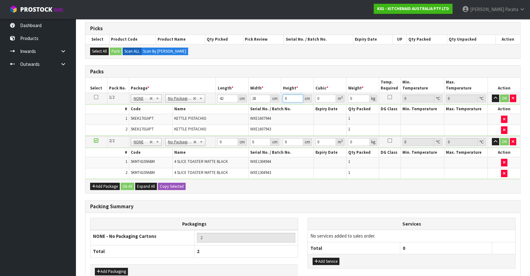
type input "0.003528"
type input "35"
type input "0.04116"
type input "35"
type input "5"
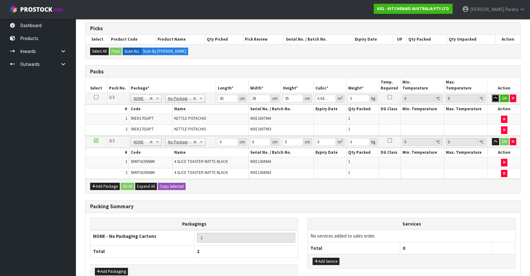
click at [492, 95] on button "button" at bounding box center [495, 99] width 7 height 8
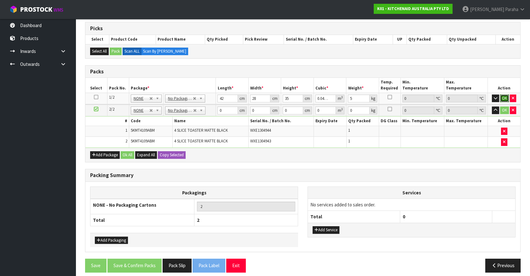
click button "OK" at bounding box center [504, 99] width 9 height 8
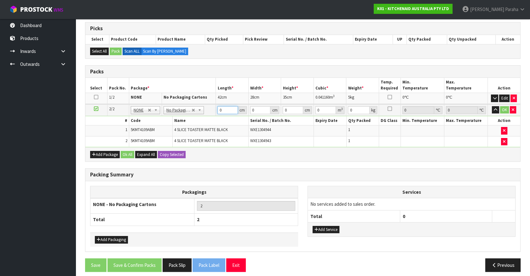
drag, startPoint x: 223, startPoint y: 113, endPoint x: 219, endPoint y: 110, distance: 4.5
click at [219, 110] on input "0" at bounding box center [227, 110] width 20 height 8
type input "76"
type input "38"
type input "2"
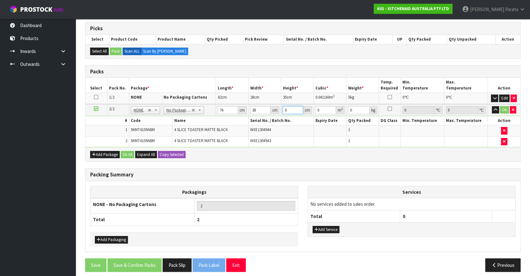
type input "0.005776"
type input "29"
type input "0.083752"
type input "29"
type input "10"
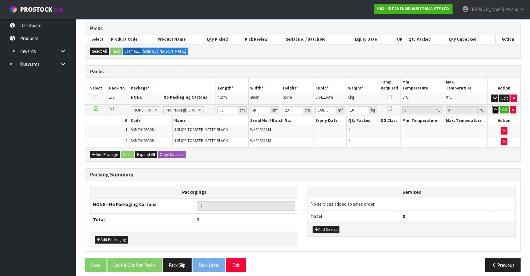
click at [492, 106] on button "button" at bounding box center [495, 110] width 7 height 8
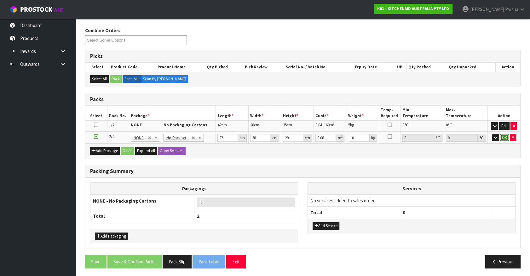
click button "OK" at bounding box center [504, 138] width 9 height 8
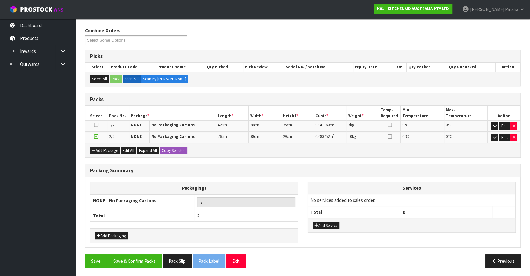
scroll to position [73, 0]
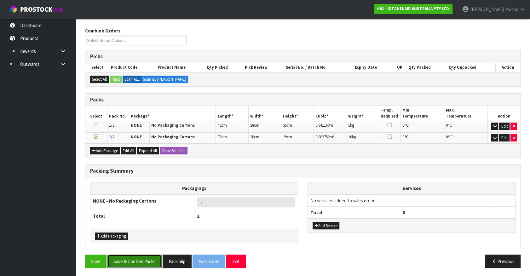
click at [138, 260] on button "Save & Confirm Packs" at bounding box center [134, 262] width 54 height 14
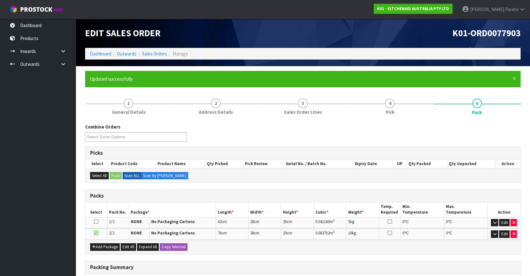
scroll to position [82, 0]
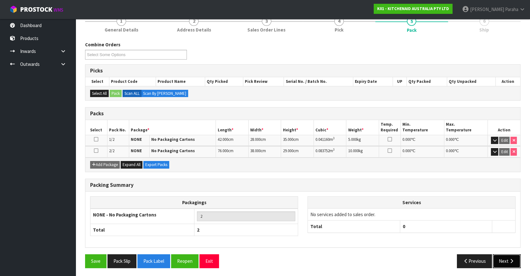
click at [508, 261] on button "Next" at bounding box center [507, 261] width 28 height 14
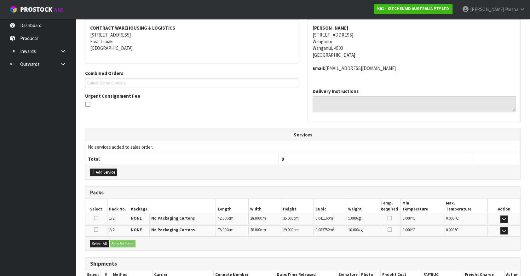
scroll to position [158, 0]
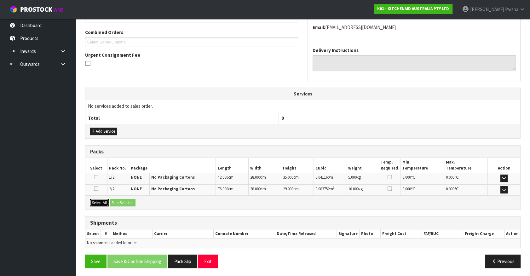
click at [102, 202] on button "Select All" at bounding box center [99, 203] width 19 height 8
click at [122, 204] on button "Ship Selected" at bounding box center [123, 203] width 26 height 8
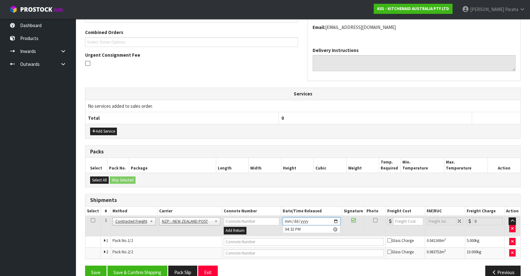
click at [334, 219] on input "[DATE]" at bounding box center [312, 221] width 58 height 8
type input "[DATE]"
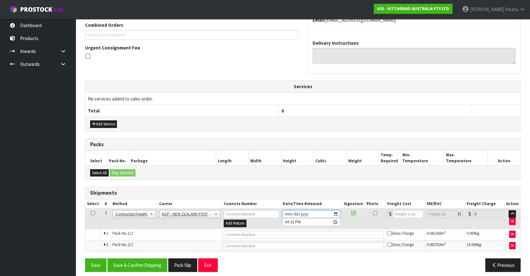
scroll to position [169, 0]
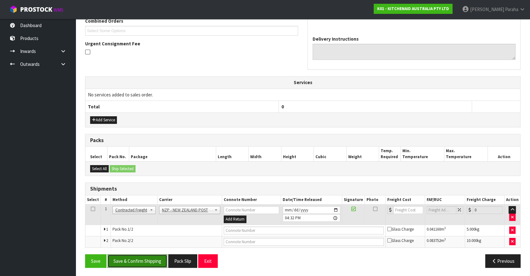
click at [149, 260] on button "Save & Confirm Shipping" at bounding box center [137, 261] width 60 height 14
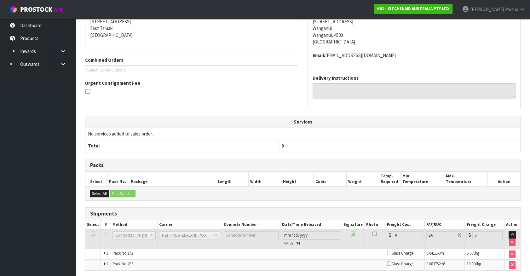
scroll to position [159, 0]
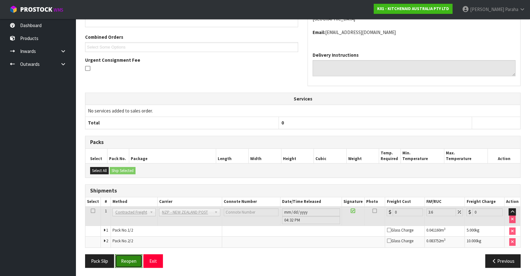
click at [121, 261] on button "Reopen" at bounding box center [128, 261] width 27 height 14
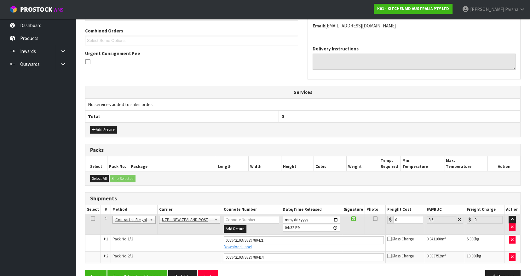
scroll to position [175, 0]
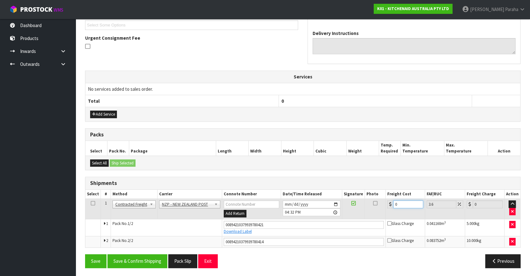
drag, startPoint x: 397, startPoint y: 203, endPoint x: 388, endPoint y: 203, distance: 8.8
click at [388, 204] on div "0" at bounding box center [405, 204] width 36 height 8
type input "2"
type input "2.07"
type input "22"
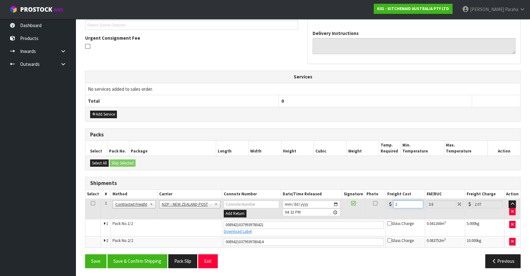
type input "22.79"
type input "22.5"
type input "23.31"
type input "22.59"
type input "23.4"
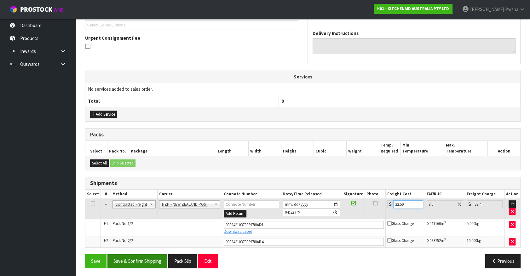
type input "22.59"
click at [149, 257] on button "Save & Confirm Shipping" at bounding box center [137, 261] width 60 height 14
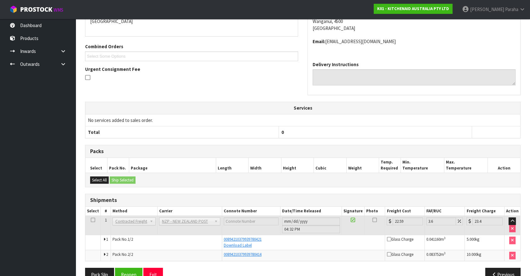
scroll to position [157, 0]
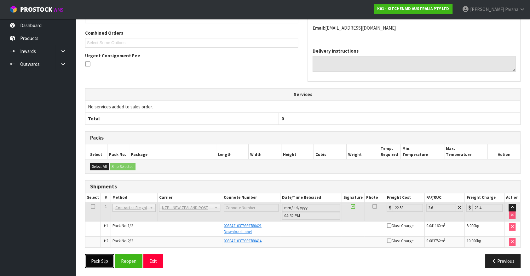
click at [96, 260] on button "Pack Slip" at bounding box center [99, 261] width 29 height 14
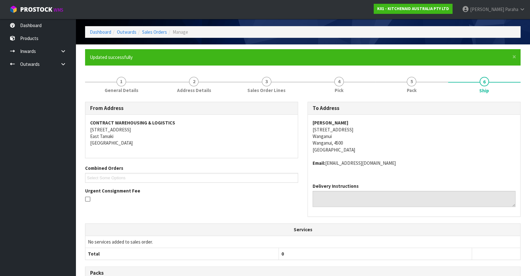
scroll to position [0, 0]
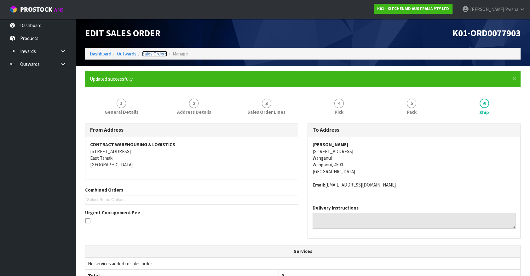
click at [155, 54] on link "Sales Orders" at bounding box center [154, 54] width 25 height 6
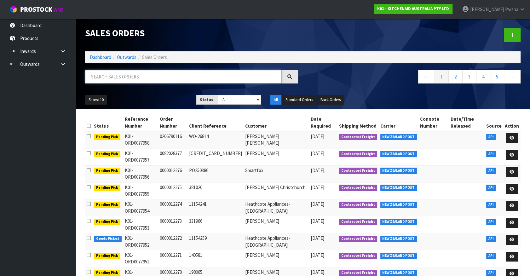
click at [125, 78] on input "text" at bounding box center [183, 77] width 197 height 14
type input "JOB-0407890"
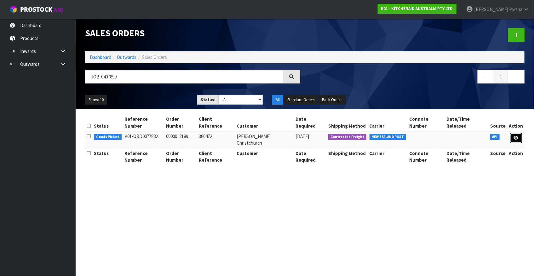
click at [517, 136] on icon at bounding box center [516, 138] width 5 height 4
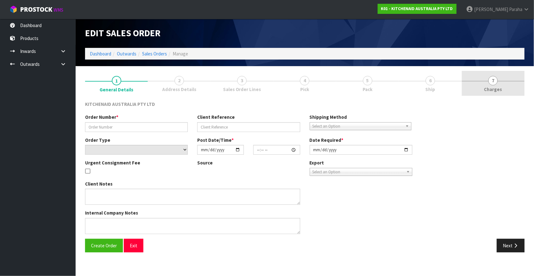
type input "0000012189"
type input "380472"
select select "number:0"
type input "[DATE]"
type input "13:32:03.000"
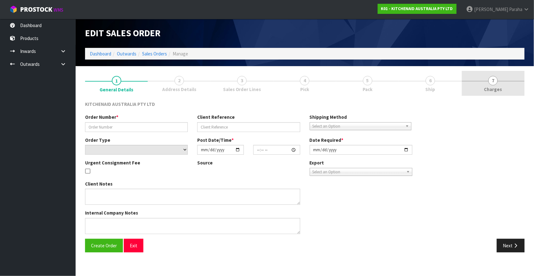
type input "[DATE]"
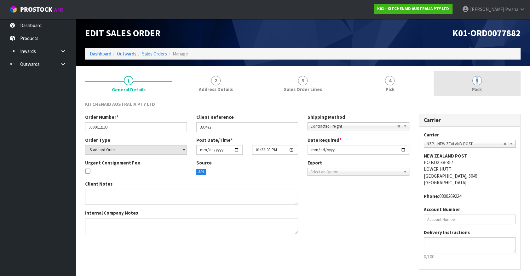
click at [478, 82] on span "5" at bounding box center [476, 80] width 9 height 9
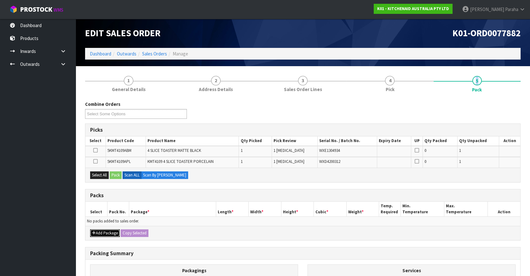
click at [99, 231] on button "Add Package" at bounding box center [105, 233] width 30 height 8
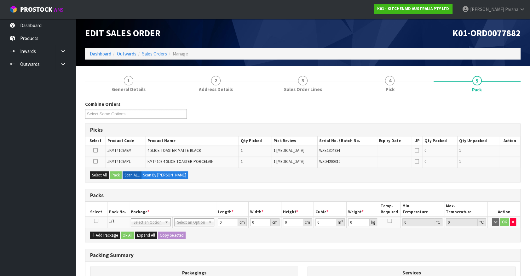
click at [96, 222] on link at bounding box center [96, 220] width 4 height 5
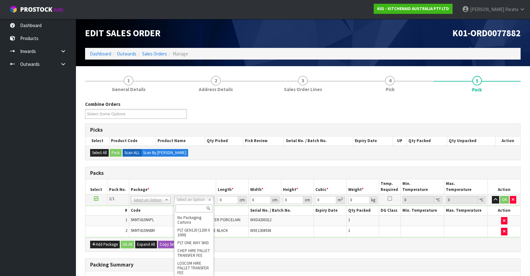
click at [191, 208] on input "text" at bounding box center [193, 208] width 37 height 8
type input "OC"
type input "9.15"
drag, startPoint x: 222, startPoint y: 198, endPoint x: 212, endPoint y: 199, distance: 9.5
click at [212, 199] on tr "1/1 NONE 007-001 007-002 007-004 007-009 007-013 007-014 007-015 007-017 007-01…" at bounding box center [302, 199] width 435 height 11
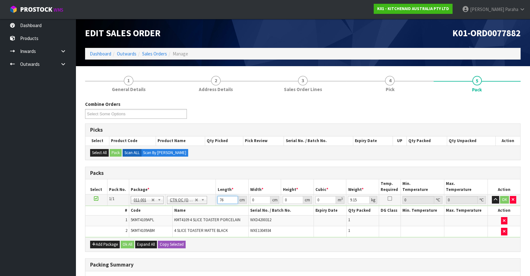
type input "76"
type input "37"
type input "2"
click at [492, 196] on button "button" at bounding box center [495, 200] width 7 height 8
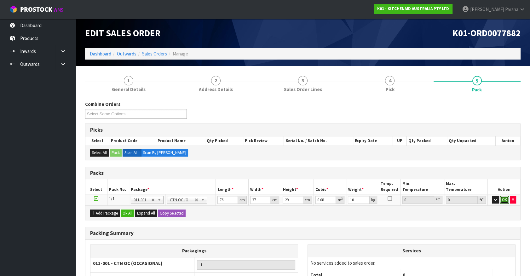
click button "OK" at bounding box center [504, 200] width 9 height 8
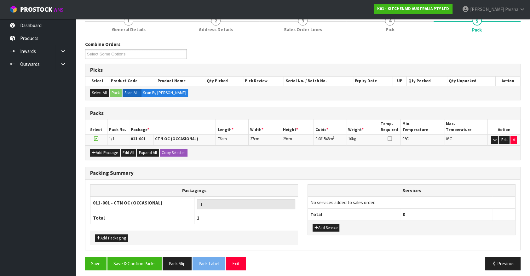
scroll to position [62, 0]
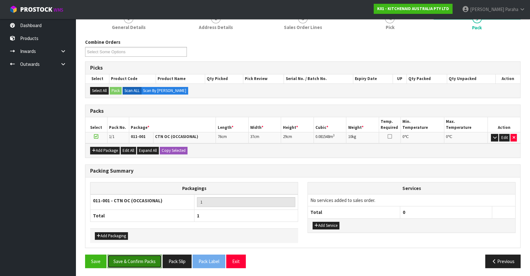
click at [141, 257] on button "Save & Confirm Packs" at bounding box center [134, 262] width 54 height 14
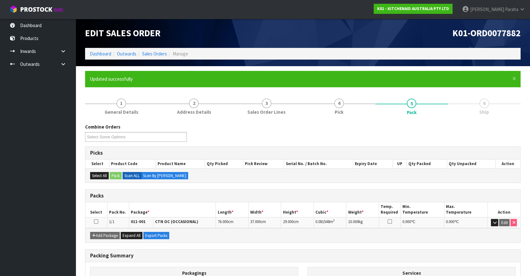
scroll to position [71, 0]
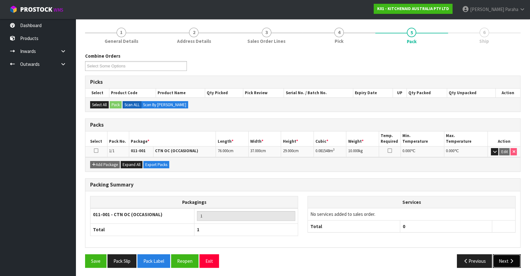
click at [514, 256] on button "Next" at bounding box center [507, 261] width 28 height 14
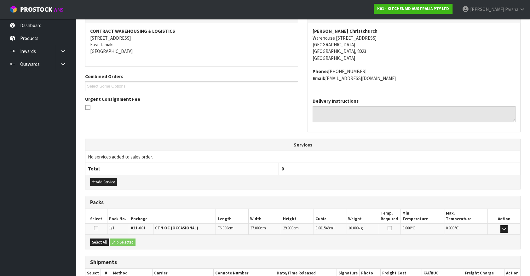
scroll to position [153, 0]
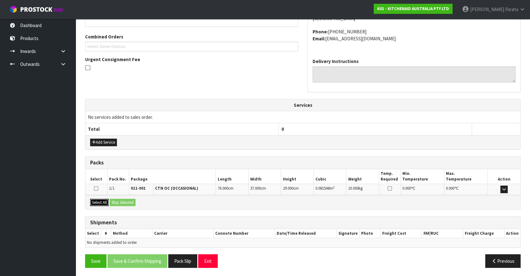
click at [99, 199] on button "Select All" at bounding box center [99, 203] width 19 height 8
click at [117, 201] on button "Ship Selected" at bounding box center [123, 203] width 26 height 8
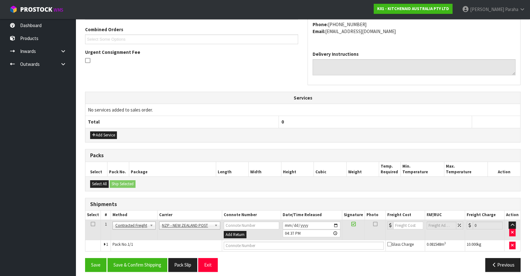
scroll to position [164, 0]
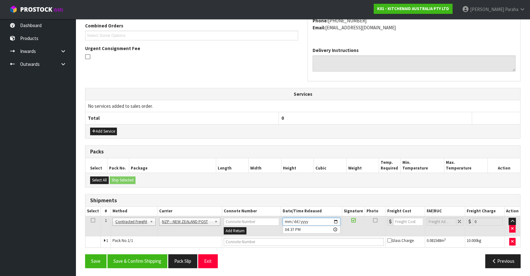
click at [338, 219] on input "[DATE]" at bounding box center [312, 222] width 58 height 8
click at [146, 262] on button "Save & Confirm Shipping" at bounding box center [137, 261] width 60 height 14
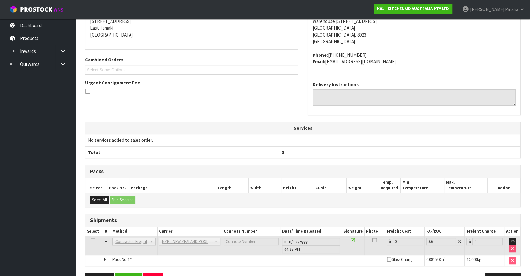
scroll to position [155, 0]
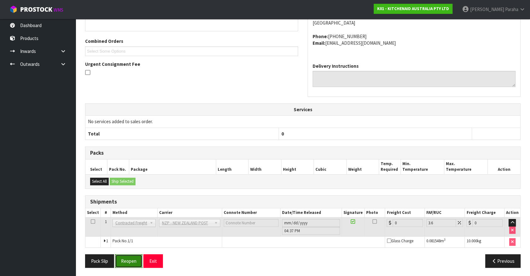
click at [124, 262] on button "Reopen" at bounding box center [128, 261] width 27 height 14
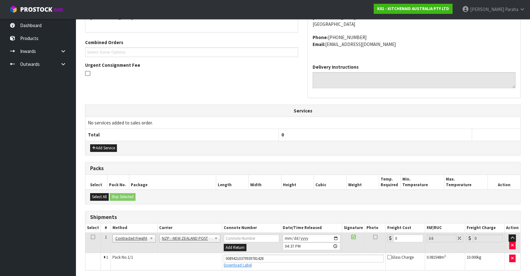
scroll to position [170, 0]
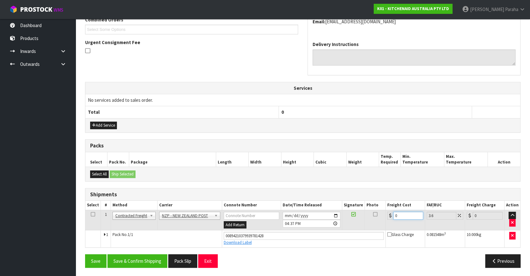
drag, startPoint x: 400, startPoint y: 216, endPoint x: 391, endPoint y: 216, distance: 8.5
click at [391, 216] on div "0" at bounding box center [405, 216] width 36 height 8
click at [145, 260] on button "Save & Confirm Shipping" at bounding box center [137, 261] width 60 height 14
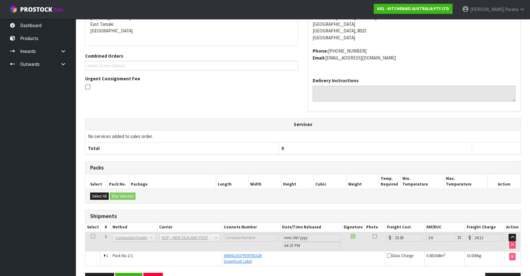
scroll to position [153, 0]
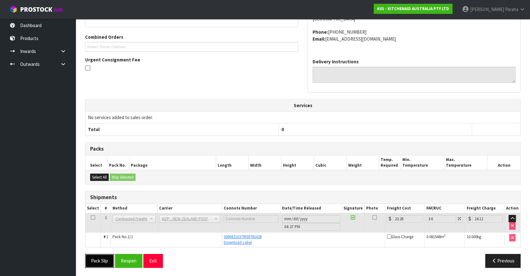
click at [94, 261] on button "Pack Slip" at bounding box center [99, 261] width 29 height 14
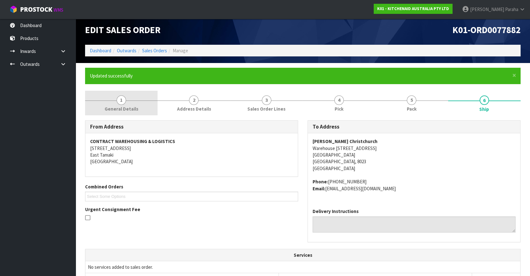
scroll to position [0, 0]
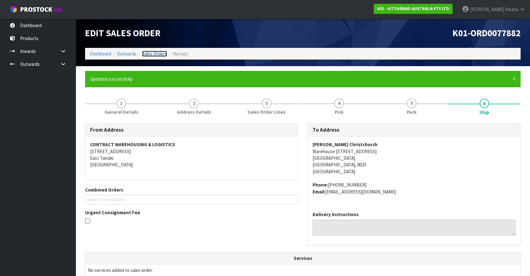
click at [154, 54] on link "Sales Orders" at bounding box center [154, 54] width 25 height 6
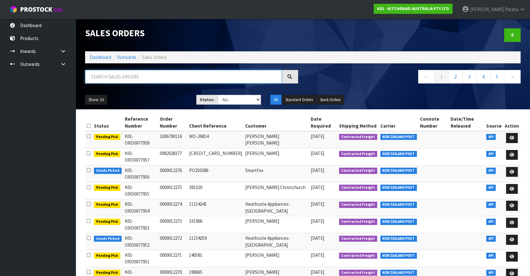
click at [126, 75] on input "text" at bounding box center [183, 77] width 197 height 14
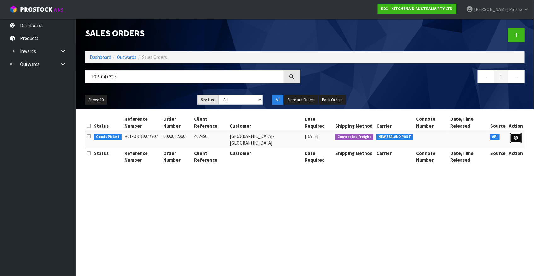
click at [520, 133] on link at bounding box center [516, 138] width 12 height 10
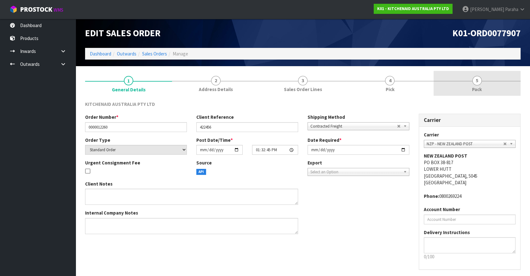
click at [475, 83] on span "5" at bounding box center [476, 80] width 9 height 9
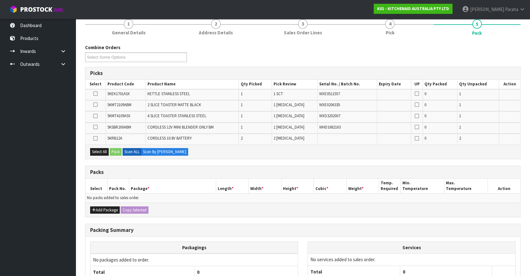
scroll to position [57, 0]
click at [101, 210] on button "Add Package" at bounding box center [105, 210] width 30 height 8
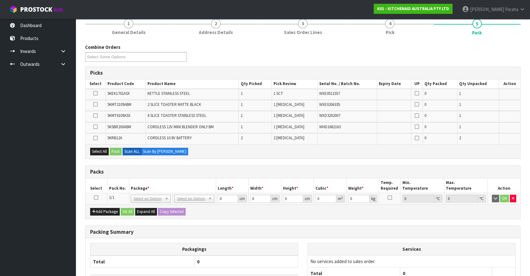
click at [98, 198] on icon at bounding box center [96, 198] width 4 height 0
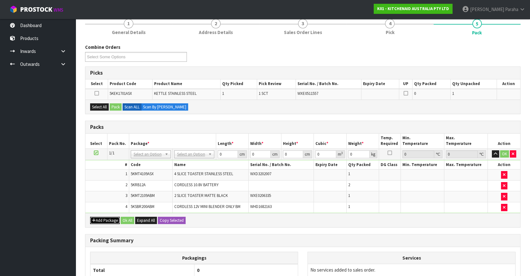
click at [113, 220] on button "Add Package" at bounding box center [105, 221] width 30 height 8
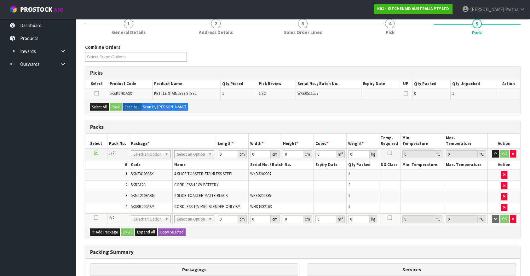
click at [95, 218] on icon at bounding box center [96, 218] width 4 height 0
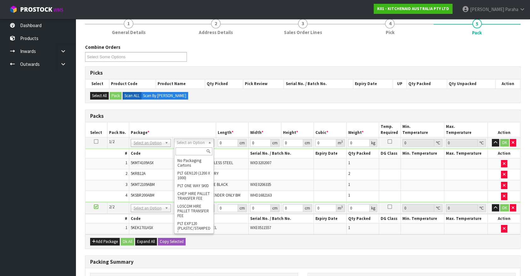
click at [189, 151] on input "text" at bounding box center [193, 151] width 37 height 8
drag, startPoint x: 221, startPoint y: 141, endPoint x: 208, endPoint y: 139, distance: 13.4
click at [208, 139] on tr "1/2 NONE 007-001 007-002 007-004 007-009 007-013 007-014 007-015 007-017 007-01…" at bounding box center [302, 142] width 435 height 11
click at [492, 139] on button "button" at bounding box center [495, 143] width 7 height 8
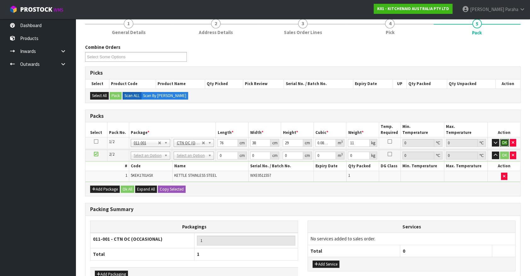
click button "OK" at bounding box center [504, 143] width 9 height 8
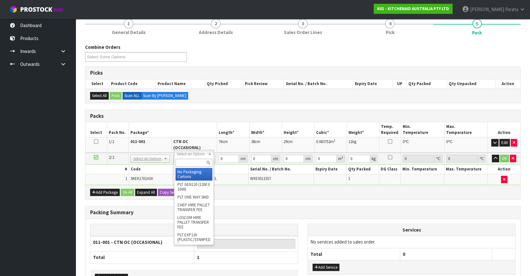
click at [198, 160] on input "text" at bounding box center [193, 163] width 37 height 8
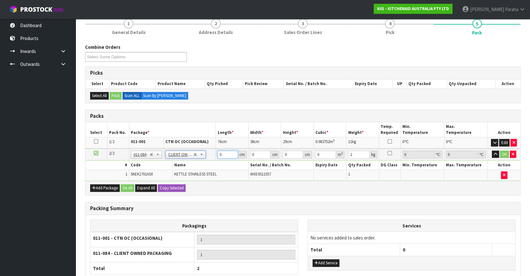
drag, startPoint x: 223, startPoint y: 154, endPoint x: 214, endPoint y: 154, distance: 9.5
click at [214, 154] on tr "2/2 NONE 007-001 007-002 007-004 007-009 007-013 007-014 007-015 007-017 007-01…" at bounding box center [302, 155] width 435 height 12
click at [492, 151] on button "button" at bounding box center [495, 155] width 7 height 8
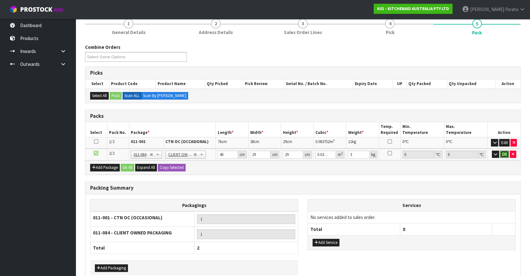
click button "OK" at bounding box center [504, 155] width 9 height 8
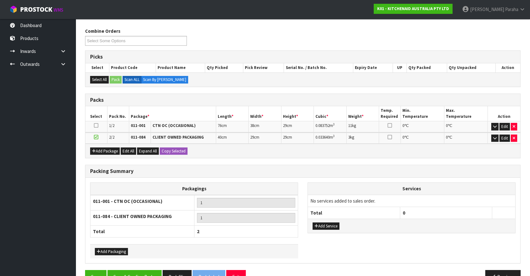
scroll to position [88, 0]
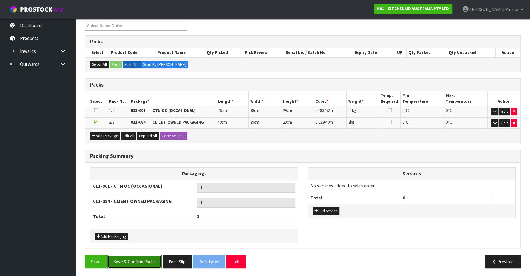
click at [144, 257] on button "Save & Confirm Packs" at bounding box center [134, 262] width 54 height 14
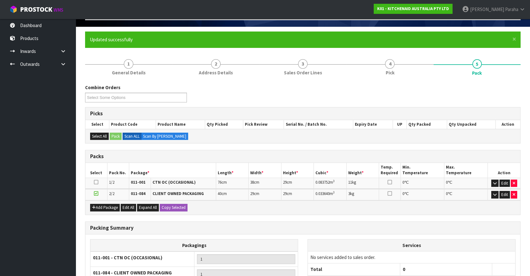
scroll to position [97, 0]
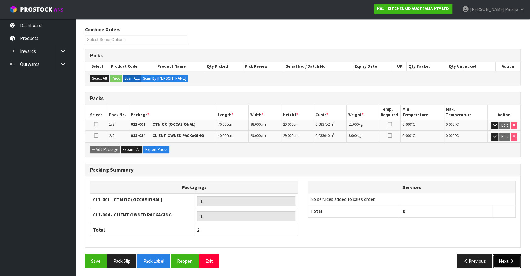
click at [507, 259] on button "Next" at bounding box center [507, 261] width 28 height 14
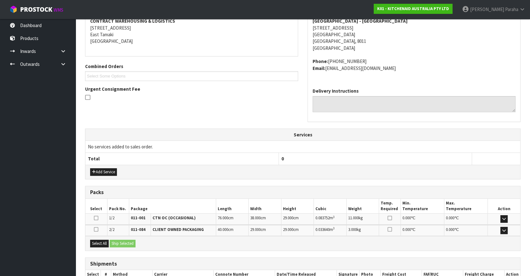
scroll to position [164, 0]
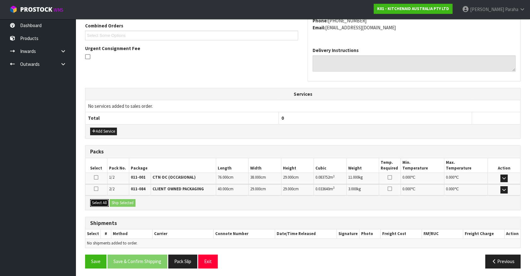
click at [96, 202] on button "Select All" at bounding box center [99, 203] width 19 height 8
click at [117, 200] on button "Ship Selected" at bounding box center [123, 203] width 26 height 8
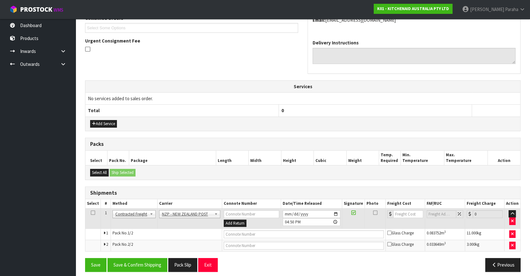
scroll to position [175, 0]
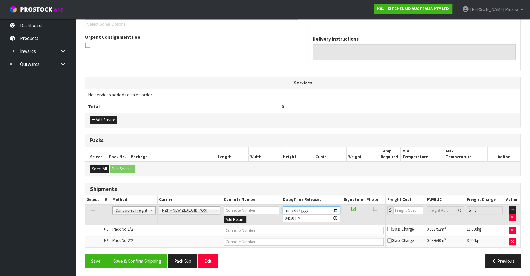
click at [336, 210] on input "[DATE]" at bounding box center [312, 210] width 58 height 8
click at [134, 259] on button "Save & Confirm Shipping" at bounding box center [137, 261] width 60 height 14
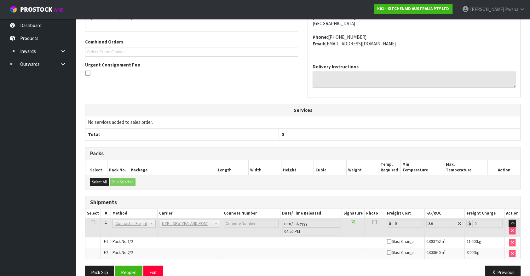
scroll to position [166, 0]
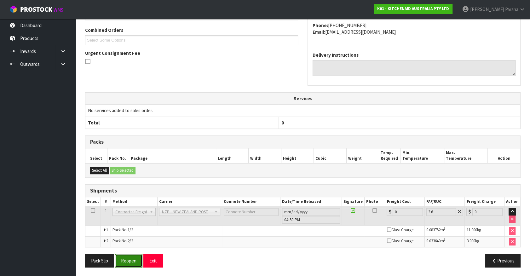
click at [126, 259] on button "Reopen" at bounding box center [128, 261] width 27 height 14
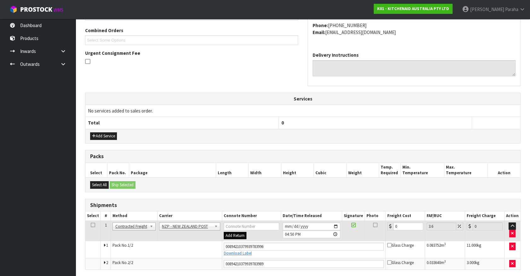
scroll to position [181, 0]
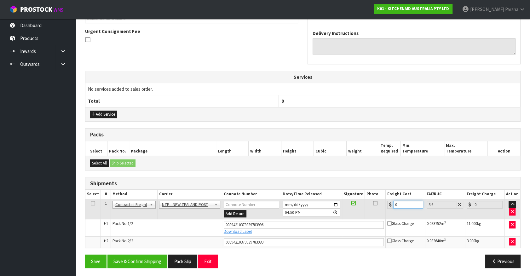
drag, startPoint x: 401, startPoint y: 204, endPoint x: 388, endPoint y: 205, distance: 13.6
click at [388, 205] on div "0" at bounding box center [405, 205] width 36 height 8
click at [143, 256] on button "Save & Confirm Shipping" at bounding box center [137, 262] width 60 height 14
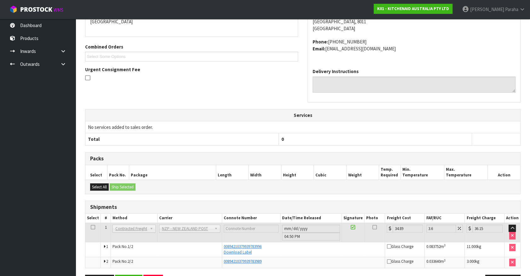
scroll to position [164, 0]
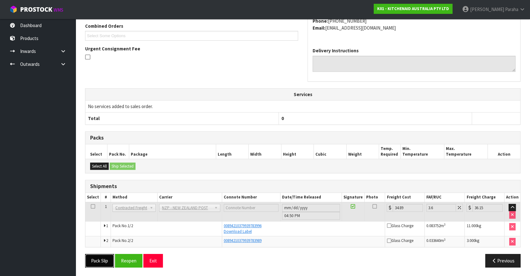
click at [106, 258] on button "Pack Slip" at bounding box center [99, 261] width 29 height 14
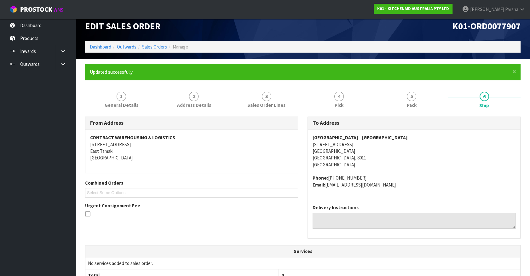
scroll to position [0, 0]
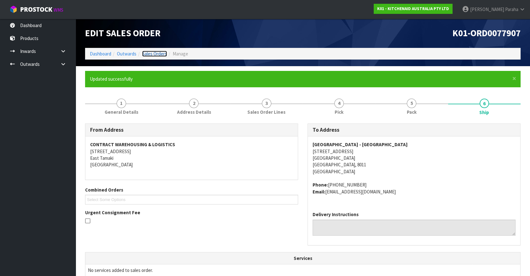
click at [158, 53] on link "Sales Orders" at bounding box center [154, 54] width 25 height 6
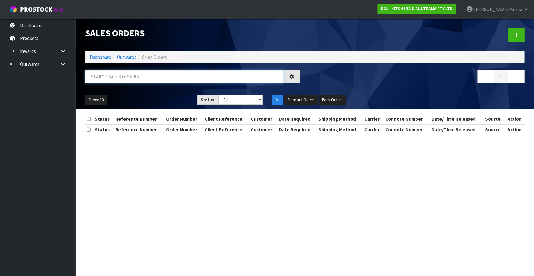
click at [135, 75] on input "text" at bounding box center [184, 77] width 199 height 14
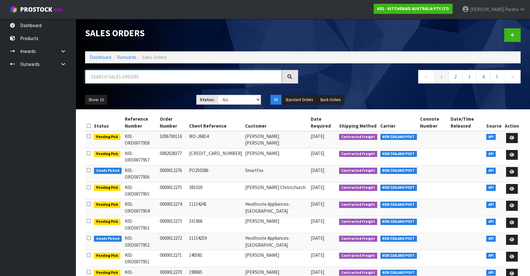
click at [134, 77] on input "text" at bounding box center [183, 77] width 197 height 14
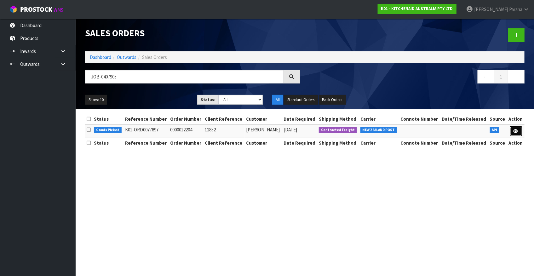
click at [517, 132] on icon at bounding box center [516, 131] width 5 height 4
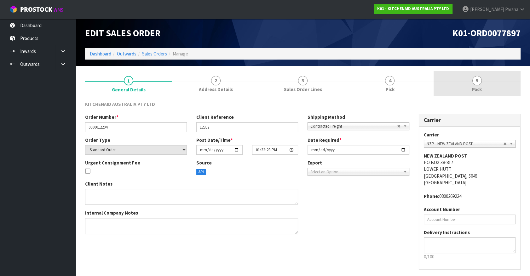
click at [482, 82] on link "5 Pack" at bounding box center [477, 83] width 87 height 25
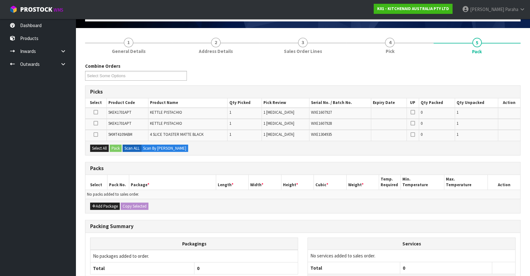
scroll to position [90, 0]
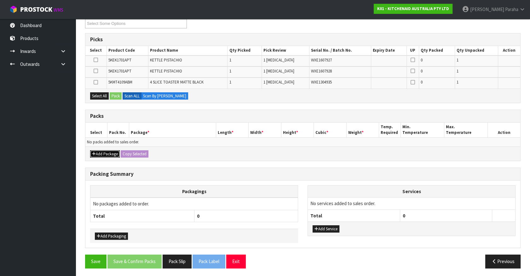
click at [101, 152] on button "Add Package" at bounding box center [105, 154] width 30 height 8
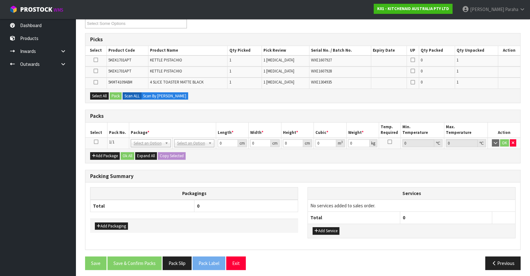
click at [94, 142] on icon at bounding box center [96, 142] width 4 height 0
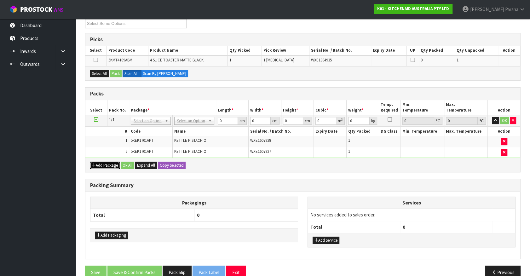
click at [101, 164] on button "Add Package" at bounding box center [105, 166] width 30 height 8
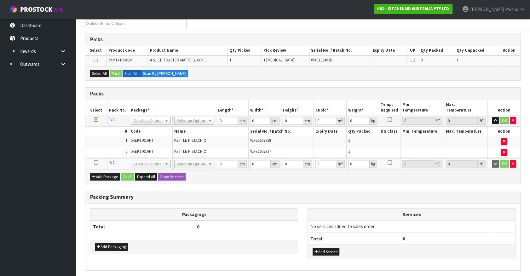
click at [98, 163] on icon at bounding box center [96, 163] width 4 height 0
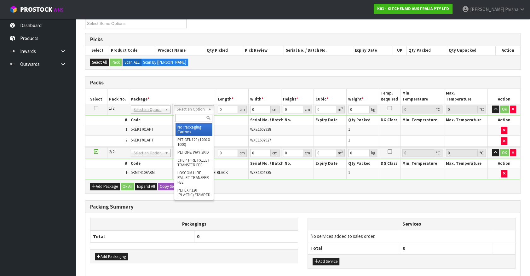
drag, startPoint x: 184, startPoint y: 126, endPoint x: 216, endPoint y: 112, distance: 34.9
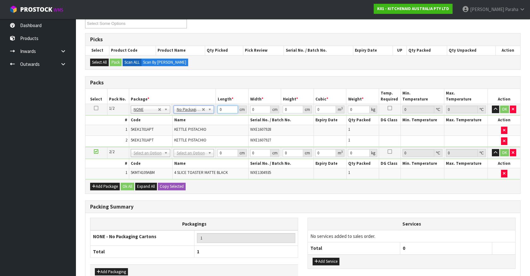
drag, startPoint x: 227, startPoint y: 110, endPoint x: 205, endPoint y: 109, distance: 21.8
click at [205, 109] on tr "1/2 NONE 007-001 007-002 007-004 007-009 007-013 007-014 007-015 007-017 007-01…" at bounding box center [302, 109] width 435 height 11
click at [492, 106] on button "button" at bounding box center [495, 110] width 7 height 8
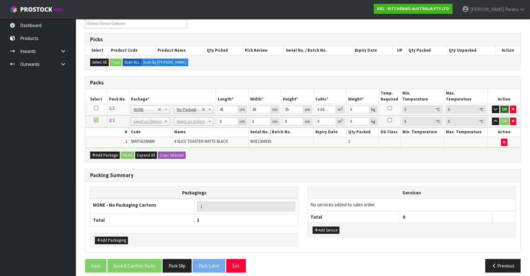
click button "OK" at bounding box center [504, 110] width 9 height 8
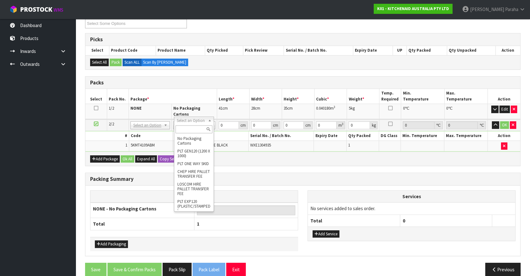
click at [193, 130] on input "text" at bounding box center [193, 129] width 37 height 8
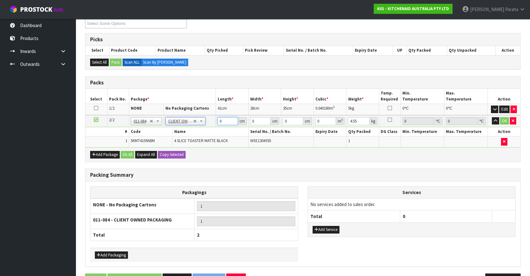
drag, startPoint x: 224, startPoint y: 118, endPoint x: 214, endPoint y: 123, distance: 11.3
click at [214, 123] on tr "2/2 NONE 007-001 007-002 007-004 007-009 007-013 007-014 007-015 007-017 007-01…" at bounding box center [302, 121] width 435 height 12
click at [492, 117] on button "button" at bounding box center [495, 121] width 7 height 8
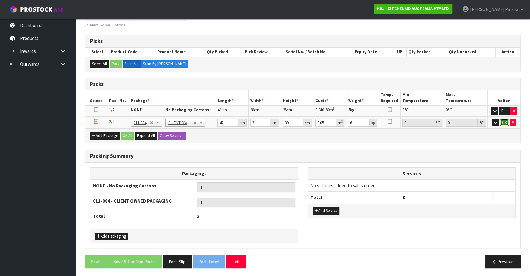
click button "OK" at bounding box center [504, 123] width 9 height 8
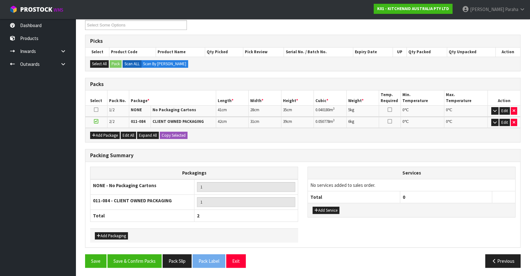
scroll to position [88, 0]
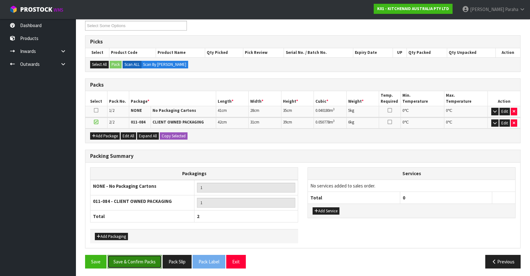
click at [145, 259] on button "Save & Confirm Packs" at bounding box center [134, 262] width 54 height 14
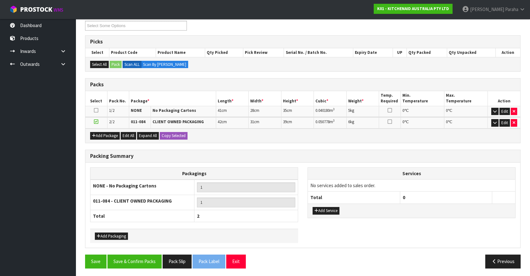
scroll to position [97, 0]
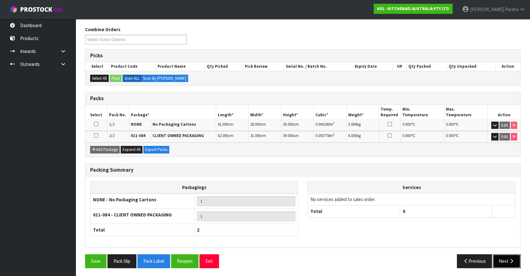
click at [510, 256] on button "Next" at bounding box center [507, 261] width 28 height 14
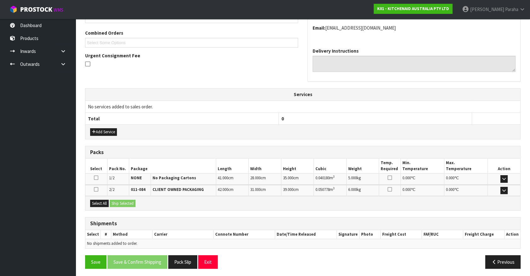
scroll to position [158, 0]
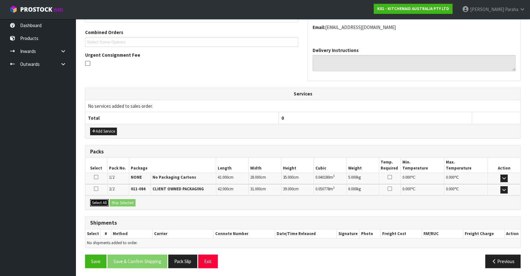
click at [101, 200] on button "Select All" at bounding box center [99, 203] width 19 height 8
click at [114, 199] on button "Ship Selected" at bounding box center [123, 203] width 26 height 8
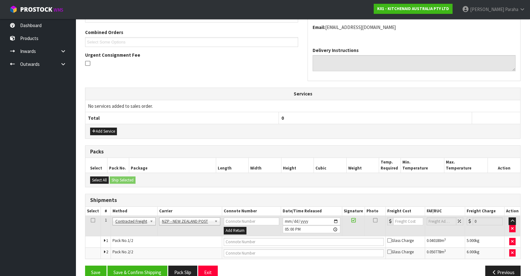
scroll to position [169, 0]
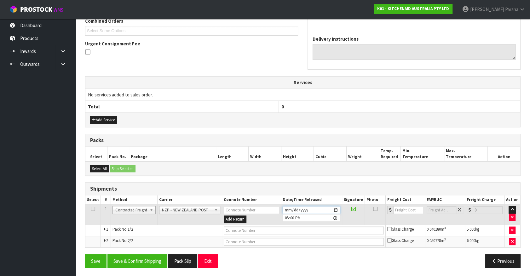
click at [335, 208] on input "[DATE]" at bounding box center [312, 210] width 58 height 8
click at [149, 255] on button "Save & Confirm Shipping" at bounding box center [137, 261] width 60 height 14
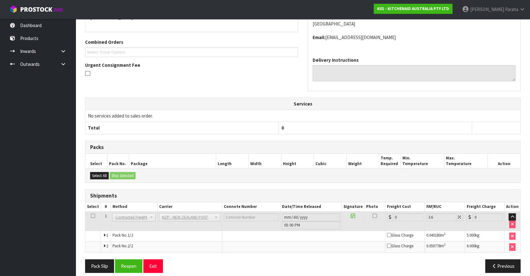
scroll to position [159, 0]
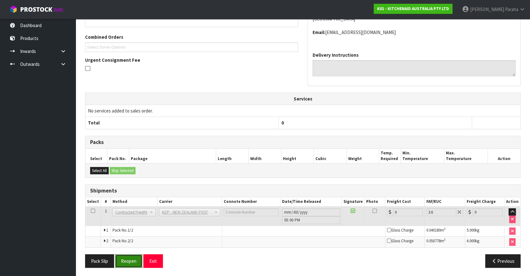
click at [135, 262] on button "Reopen" at bounding box center [128, 261] width 27 height 14
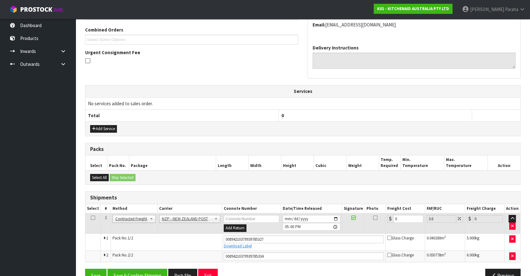
scroll to position [175, 0]
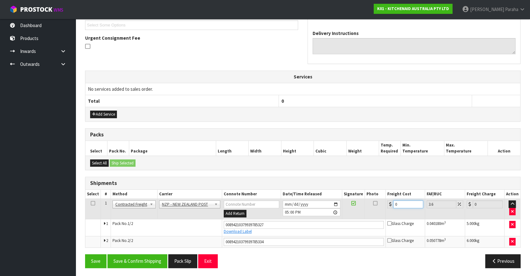
drag, startPoint x: 397, startPoint y: 202, endPoint x: 379, endPoint y: 205, distance: 18.9
click at [379, 205] on tr "1 Client Local Pickup Customer Local Pickup Company Freight Contracted Freight …" at bounding box center [302, 209] width 435 height 20
click at [138, 256] on button "Save & Confirm Shipping" at bounding box center [137, 261] width 60 height 14
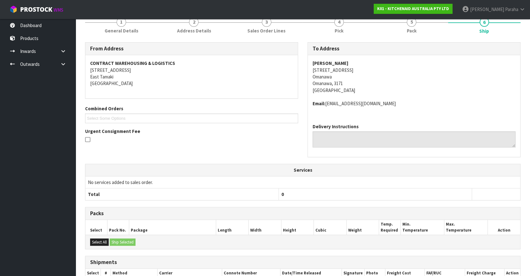
scroll to position [157, 0]
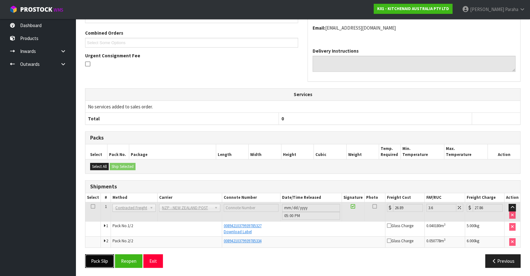
click at [93, 259] on button "Pack Slip" at bounding box center [99, 261] width 29 height 14
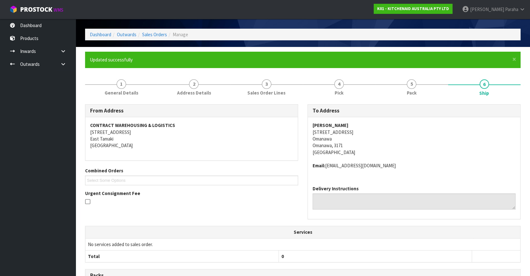
scroll to position [0, 0]
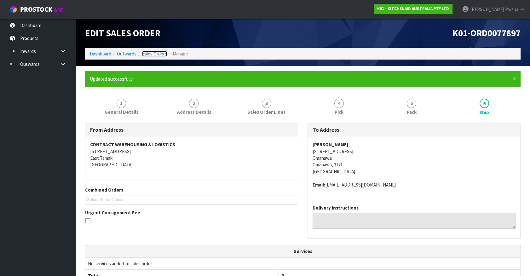
click at [164, 53] on link "Sales Orders" at bounding box center [154, 54] width 25 height 6
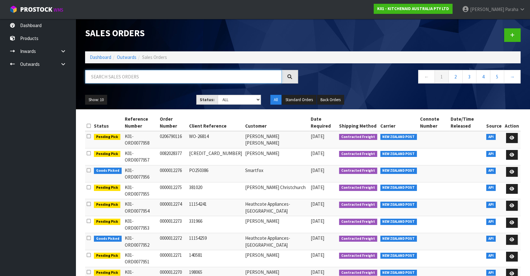
drag, startPoint x: 131, startPoint y: 75, endPoint x: 126, endPoint y: 72, distance: 5.6
click at [131, 75] on input "text" at bounding box center [183, 77] width 197 height 14
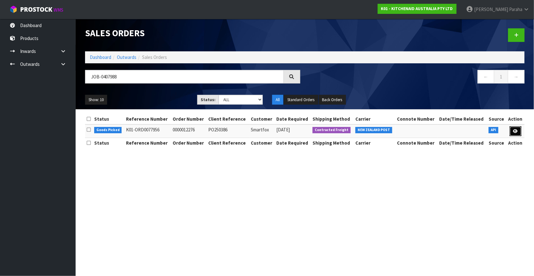
click at [517, 133] on link at bounding box center [516, 131] width 12 height 10
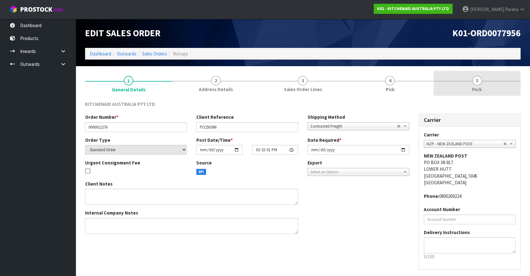
click at [481, 84] on link "5 Pack" at bounding box center [477, 83] width 87 height 25
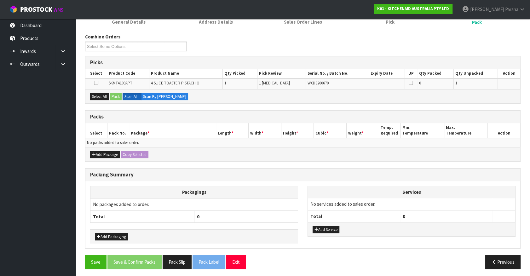
scroll to position [68, 0]
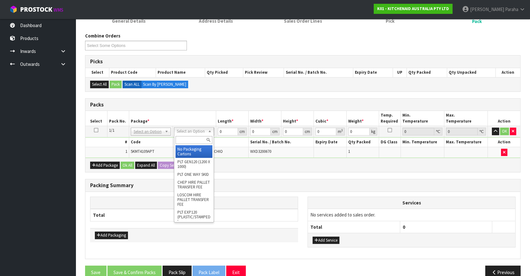
click at [201, 136] on input "text" at bounding box center [193, 140] width 37 height 8
click at [189, 140] on input "text" at bounding box center [193, 140] width 37 height 8
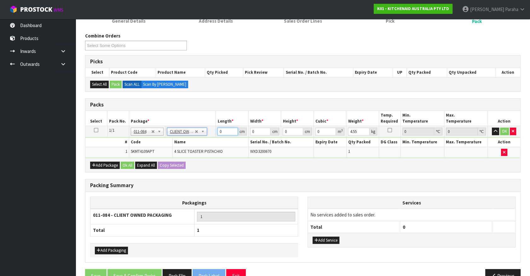
drag, startPoint x: 223, startPoint y: 129, endPoint x: 210, endPoint y: 130, distance: 13.9
click at [210, 130] on tr "1/1 NONE 007-001 007-002 007-004 007-009 007-013 007-014 007-015 007-017 007-01…" at bounding box center [302, 131] width 435 height 11
click at [492, 128] on button "button" at bounding box center [495, 132] width 7 height 8
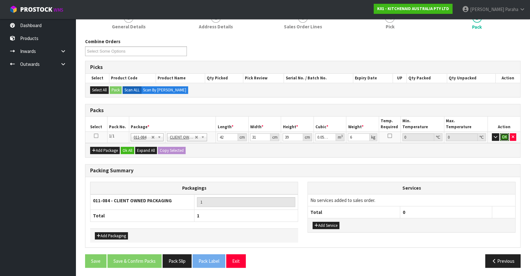
click button "OK" at bounding box center [504, 137] width 9 height 8
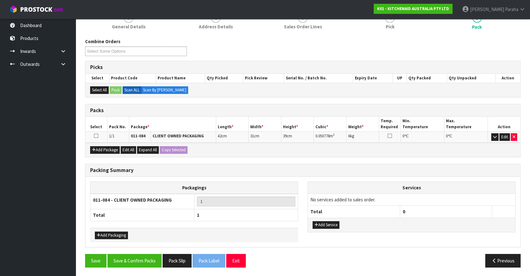
scroll to position [62, 0]
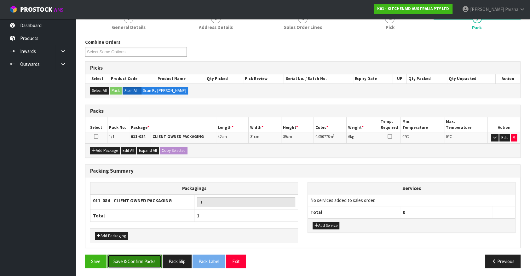
click at [149, 257] on button "Save & Confirm Packs" at bounding box center [134, 262] width 54 height 14
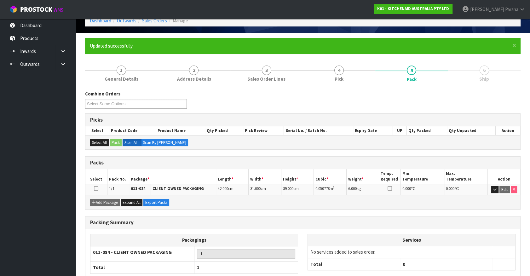
scroll to position [71, 0]
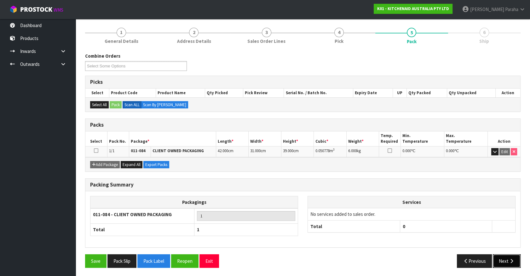
click at [509, 257] on button "Next" at bounding box center [507, 261] width 28 height 14
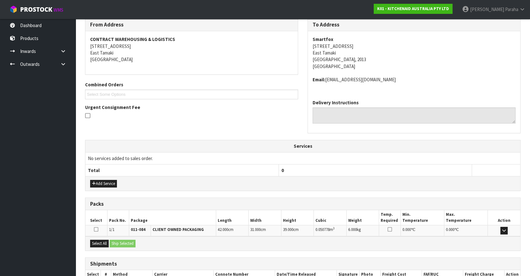
scroll to position [146, 0]
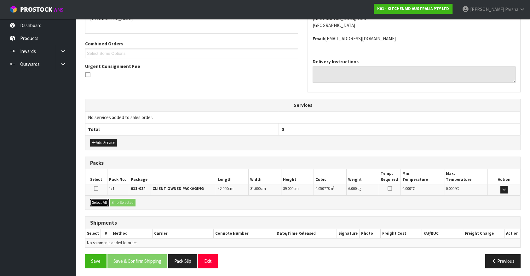
click at [91, 201] on button "Select All" at bounding box center [99, 203] width 19 height 8
drag, startPoint x: 112, startPoint y: 201, endPoint x: 117, endPoint y: 200, distance: 4.4
click at [113, 200] on button "Ship Selected" at bounding box center [123, 203] width 26 height 8
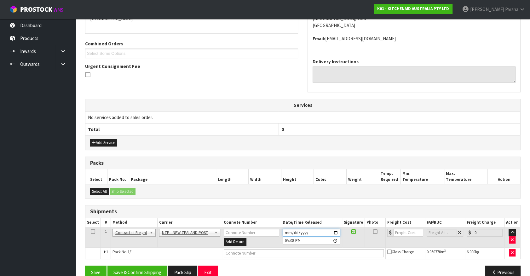
click at [336, 229] on input "[DATE]" at bounding box center [312, 233] width 58 height 8
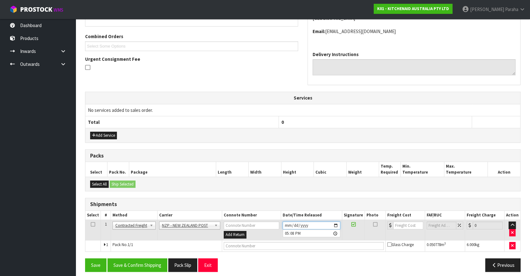
scroll to position [158, 0]
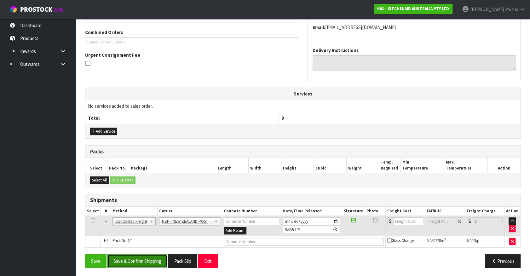
click at [154, 261] on button "Save & Confirm Shipping" at bounding box center [137, 261] width 60 height 14
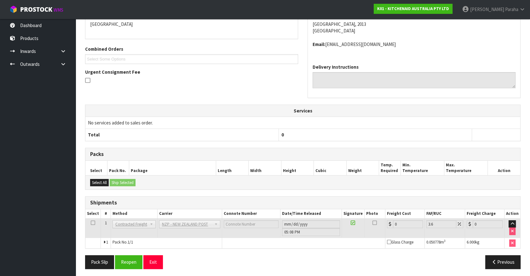
scroll to position [148, 0]
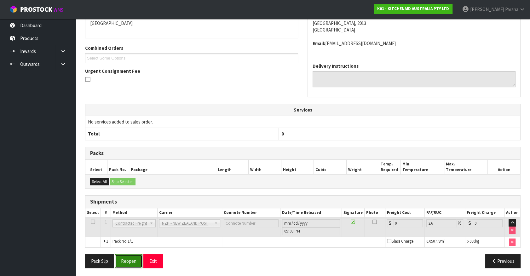
click at [132, 264] on button "Reopen" at bounding box center [128, 261] width 27 height 14
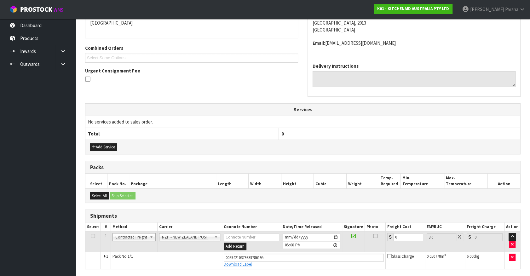
scroll to position [163, 0]
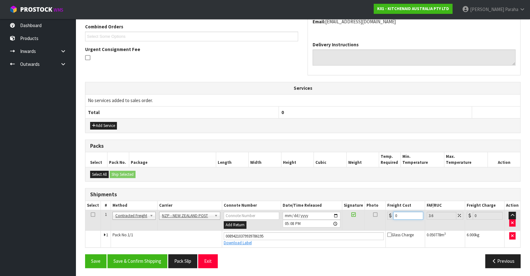
drag, startPoint x: 401, startPoint y: 214, endPoint x: 391, endPoint y: 214, distance: 10.1
click at [391, 214] on div "0" at bounding box center [405, 216] width 36 height 8
click at [135, 260] on button "Save & Confirm Shipping" at bounding box center [137, 261] width 60 height 14
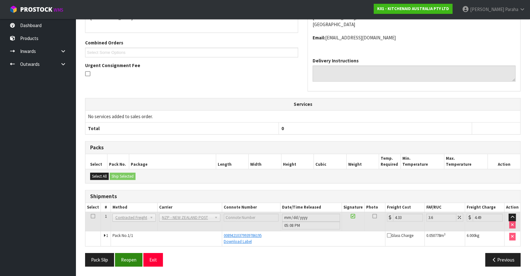
scroll to position [146, 0]
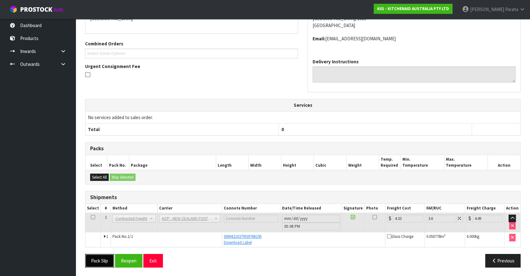
click at [93, 260] on button "Pack Slip" at bounding box center [99, 261] width 29 height 14
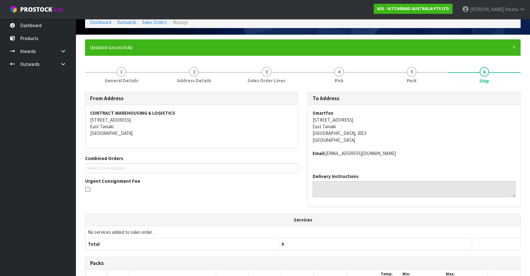
scroll to position [0, 0]
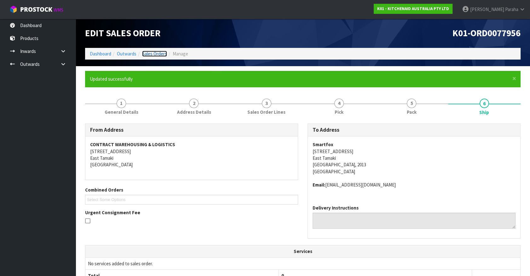
click at [150, 54] on link "Sales Orders" at bounding box center [154, 54] width 25 height 6
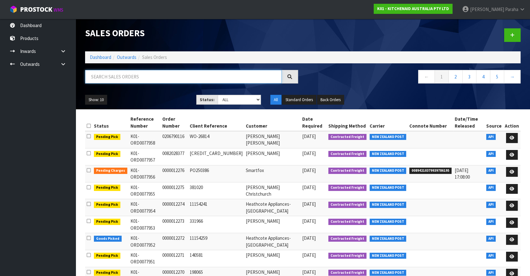
click at [138, 70] on input "text" at bounding box center [183, 77] width 197 height 14
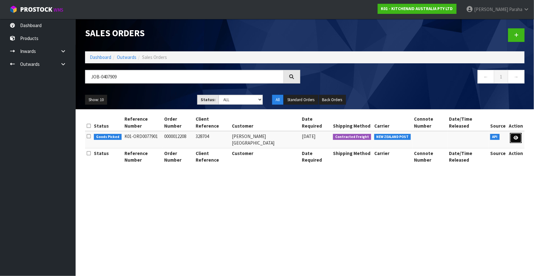
click at [521, 133] on link at bounding box center [516, 138] width 12 height 10
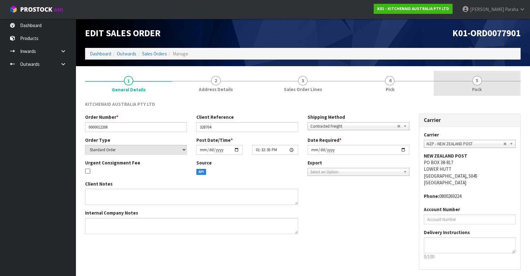
click at [475, 82] on span "5" at bounding box center [476, 80] width 9 height 9
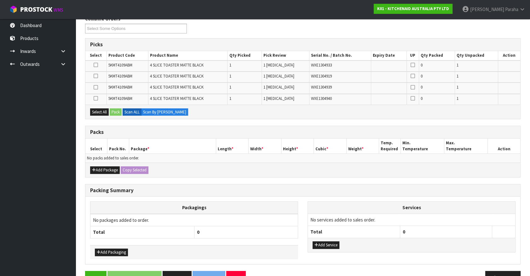
scroll to position [86, 0]
click at [106, 168] on button "Add Package" at bounding box center [105, 170] width 30 height 8
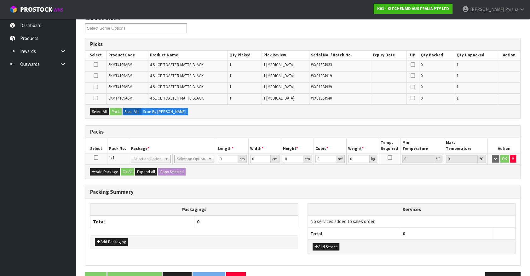
click at [96, 158] on icon at bounding box center [96, 158] width 4 height 0
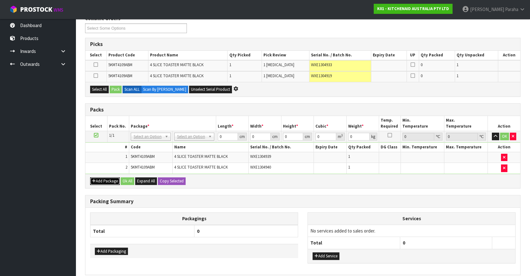
click at [95, 179] on icon "button" at bounding box center [94, 181] width 4 height 4
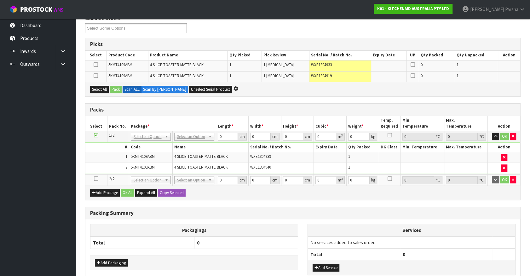
click at [95, 179] on icon at bounding box center [96, 179] width 4 height 0
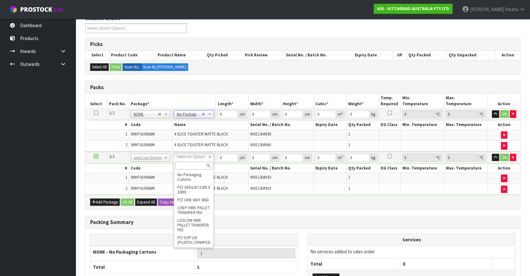
click at [197, 167] on input "text" at bounding box center [193, 166] width 37 height 8
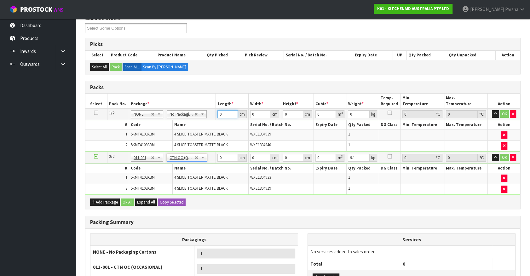
drag, startPoint x: 225, startPoint y: 112, endPoint x: 216, endPoint y: 112, distance: 8.6
click at [216, 112] on td "0 cm" at bounding box center [232, 114] width 33 height 11
click at [492, 110] on button "button" at bounding box center [495, 114] width 7 height 8
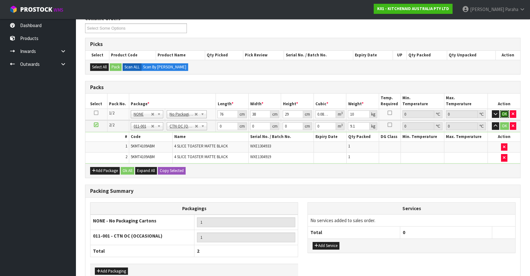
click button "OK" at bounding box center [504, 114] width 9 height 8
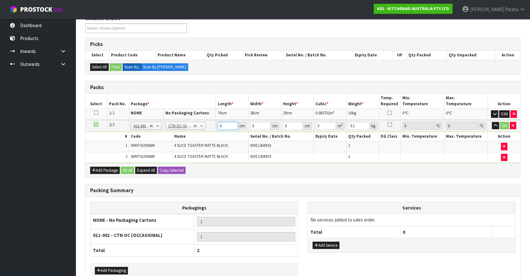
drag, startPoint x: 223, startPoint y: 124, endPoint x: 216, endPoint y: 125, distance: 7.6
click at [216, 125] on td "0 cm" at bounding box center [232, 126] width 33 height 12
click at [492, 122] on button "button" at bounding box center [495, 126] width 7 height 8
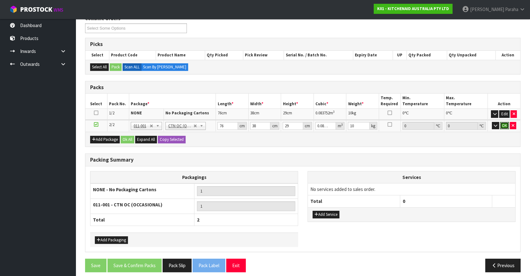
click button "OK" at bounding box center [504, 126] width 9 height 8
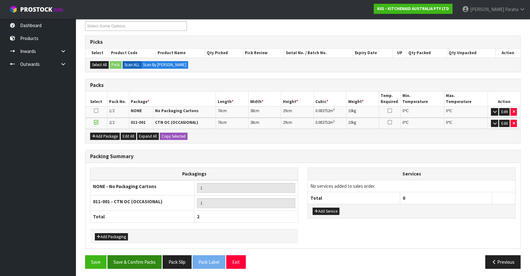
scroll to position [88, 0]
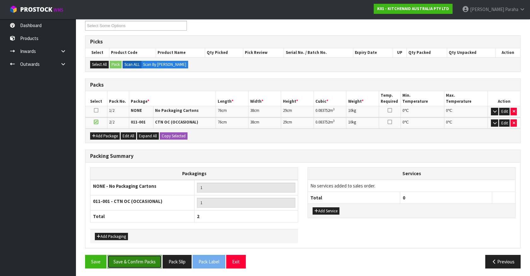
click at [125, 263] on button "Save & Confirm Packs" at bounding box center [134, 262] width 54 height 14
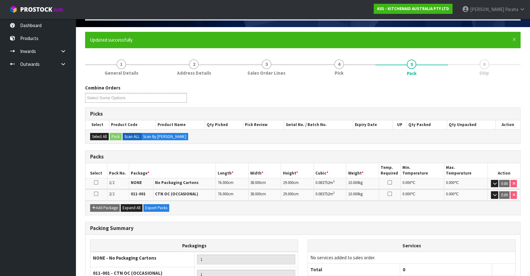
scroll to position [97, 0]
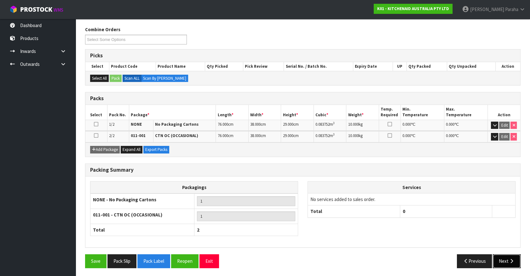
click at [506, 257] on button "Next" at bounding box center [507, 261] width 28 height 14
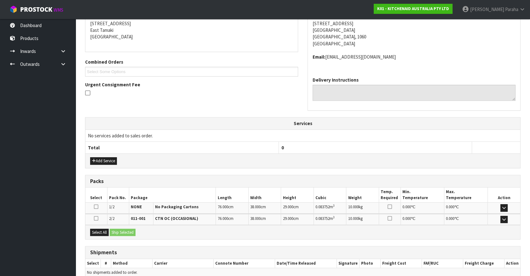
scroll to position [158, 0]
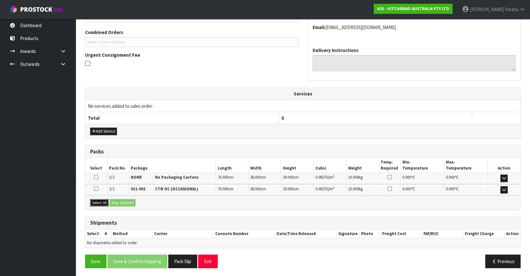
click at [103, 201] on button "Select All" at bounding box center [99, 203] width 19 height 8
click at [115, 201] on button "Ship Selected" at bounding box center [123, 203] width 26 height 8
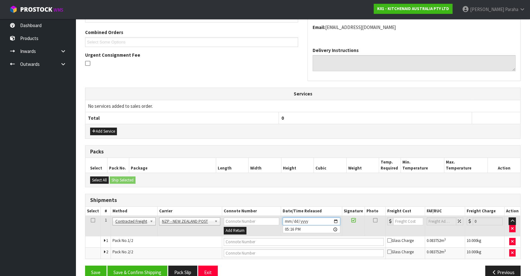
click at [336, 220] on input "[DATE]" at bounding box center [312, 221] width 58 height 8
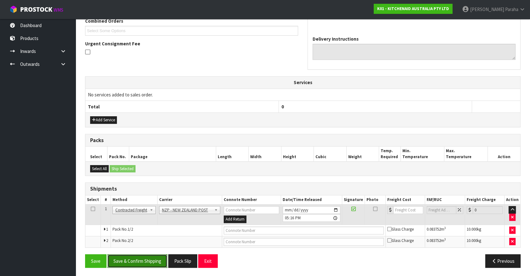
click at [131, 262] on button "Save & Confirm Shipping" at bounding box center [137, 261] width 60 height 14
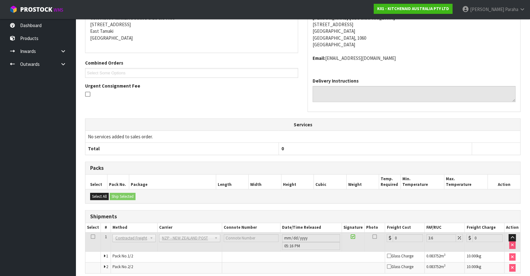
scroll to position [159, 0]
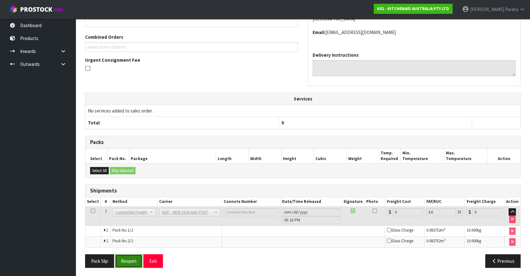
click at [136, 259] on button "Reopen" at bounding box center [128, 261] width 27 height 14
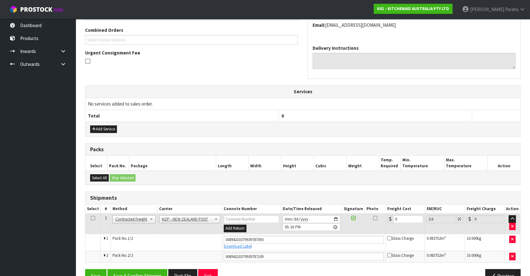
scroll to position [175, 0]
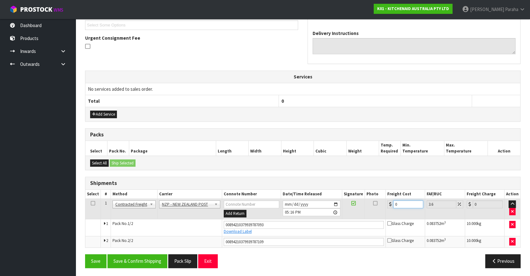
drag, startPoint x: 397, startPoint y: 204, endPoint x: 390, endPoint y: 203, distance: 7.6
click at [390, 203] on div "0" at bounding box center [405, 204] width 36 height 8
click at [123, 260] on button "Save & Confirm Shipping" at bounding box center [137, 261] width 60 height 14
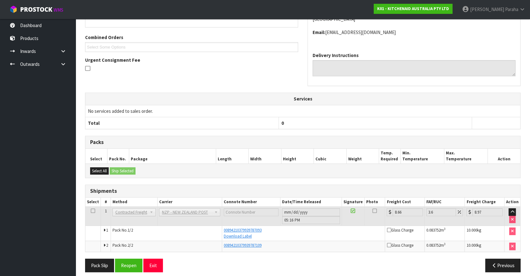
scroll to position [157, 0]
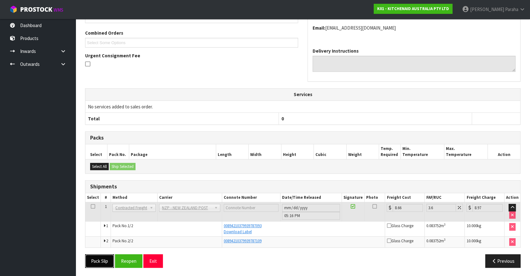
click at [112, 258] on button "Pack Slip" at bounding box center [99, 261] width 29 height 14
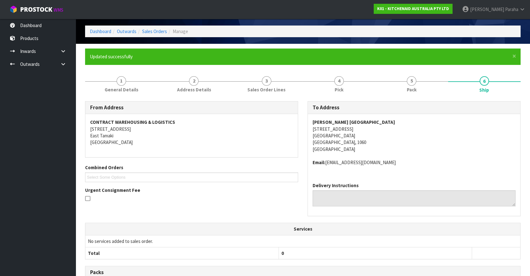
scroll to position [0, 0]
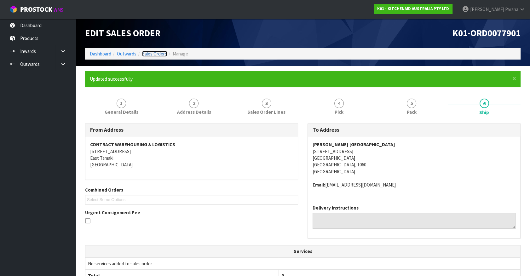
click at [152, 55] on link "Sales Orders" at bounding box center [154, 54] width 25 height 6
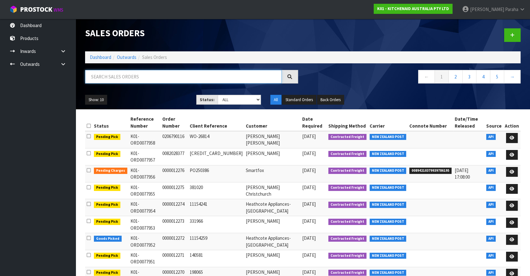
click at [104, 78] on input "text" at bounding box center [183, 77] width 197 height 14
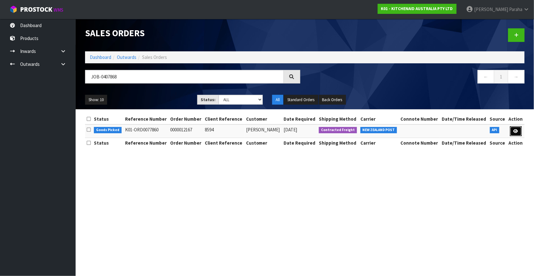
click at [519, 134] on link at bounding box center [516, 131] width 12 height 10
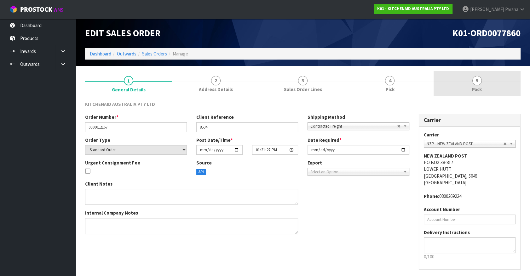
click at [475, 84] on span "5" at bounding box center [476, 80] width 9 height 9
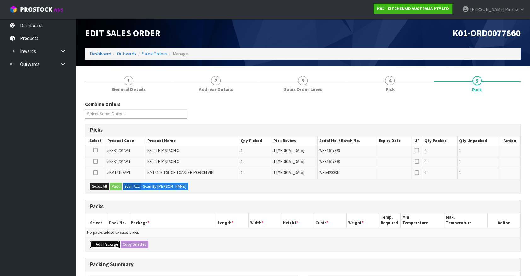
click at [108, 241] on button "Add Package" at bounding box center [105, 245] width 30 height 8
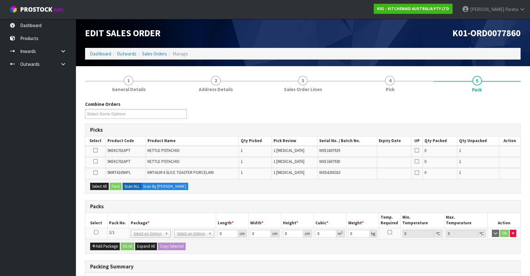
click at [96, 233] on icon at bounding box center [96, 232] width 4 height 0
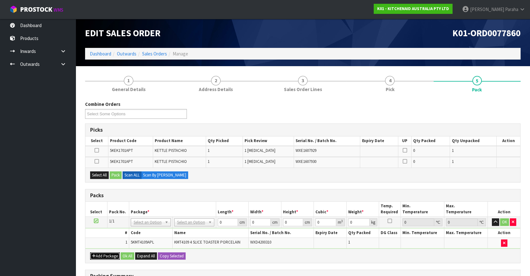
click at [97, 252] on button "Add Package" at bounding box center [105, 256] width 30 height 8
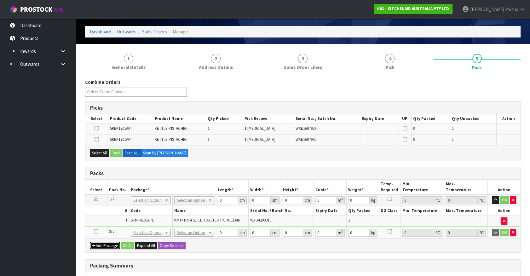
scroll to position [28, 0]
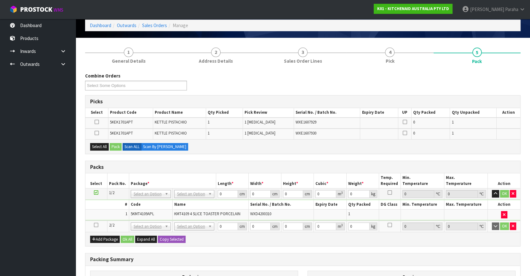
click at [96, 225] on icon at bounding box center [96, 225] width 4 height 0
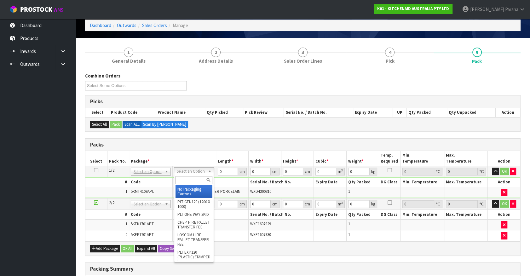
click at [203, 180] on input "text" at bounding box center [193, 180] width 37 height 8
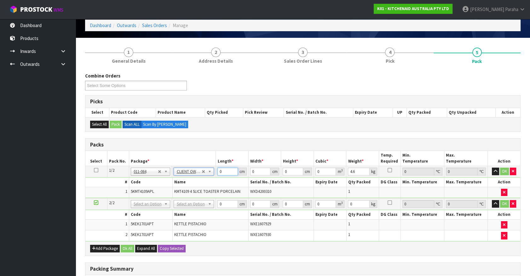
drag, startPoint x: 224, startPoint y: 171, endPoint x: 214, endPoint y: 173, distance: 10.6
click at [214, 173] on tr "1/2 NONE 007-001 007-002 007-004 007-009 007-013 007-014 007-015 007-017 007-01…" at bounding box center [302, 171] width 435 height 11
click at [492, 168] on button "button" at bounding box center [495, 172] width 7 height 8
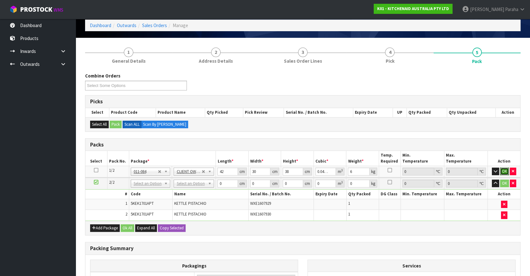
click button "OK" at bounding box center [504, 172] width 9 height 8
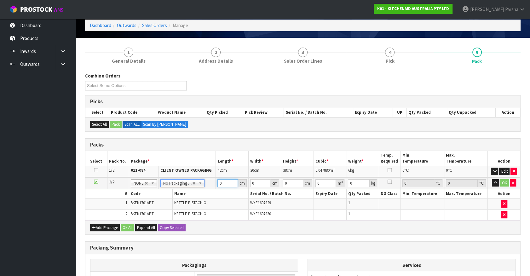
drag, startPoint x: 221, startPoint y: 183, endPoint x: 215, endPoint y: 183, distance: 6.0
click at [215, 183] on tr "2/2 NONE 007-001 007-002 007-004 007-009 007-013 007-014 007-015 007-017 007-01…" at bounding box center [302, 183] width 435 height 12
click at [492, 182] on button "button" at bounding box center [495, 183] width 7 height 8
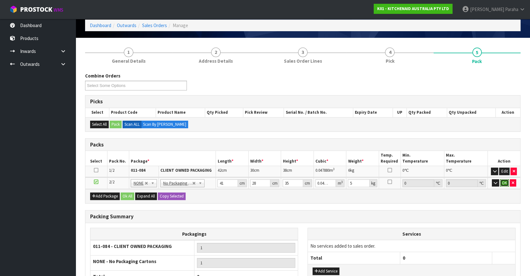
click at [504, 180] on button "OK" at bounding box center [504, 183] width 9 height 8
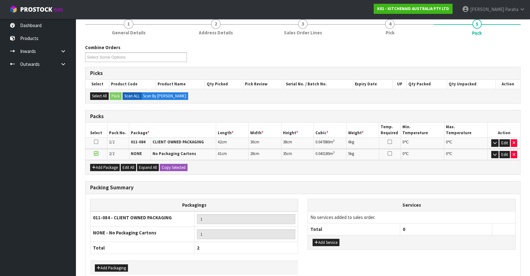
scroll to position [88, 0]
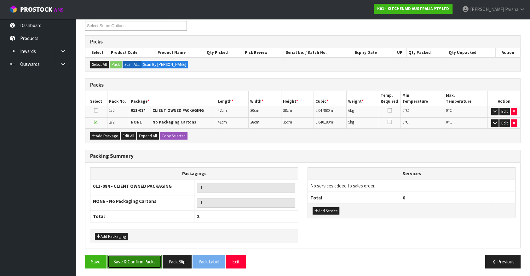
click at [143, 261] on button "Save & Confirm Packs" at bounding box center [134, 262] width 54 height 14
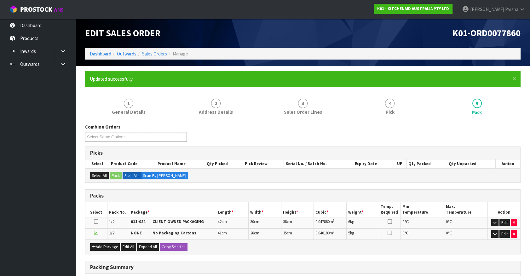
scroll to position [97, 0]
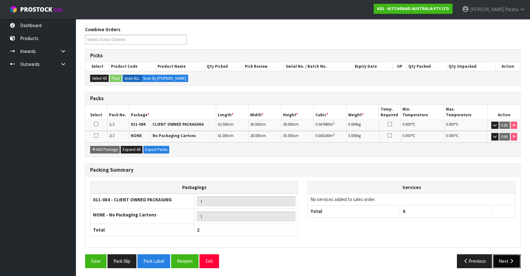
click at [504, 259] on button "Next" at bounding box center [507, 261] width 28 height 14
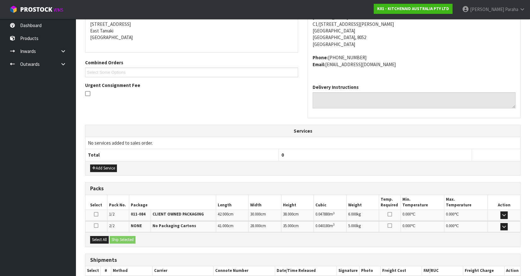
scroll to position [164, 0]
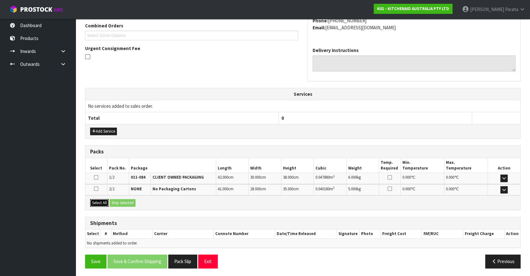
click at [99, 199] on button "Select All" at bounding box center [99, 203] width 19 height 8
click at [128, 202] on button "Ship Selected" at bounding box center [123, 203] width 26 height 8
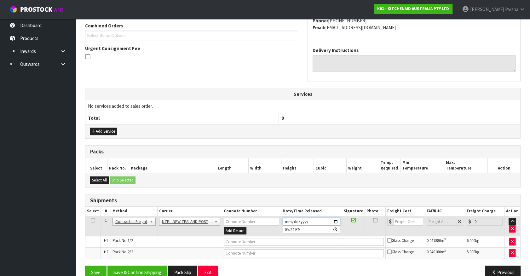
click at [335, 219] on input "[DATE]" at bounding box center [312, 222] width 58 height 8
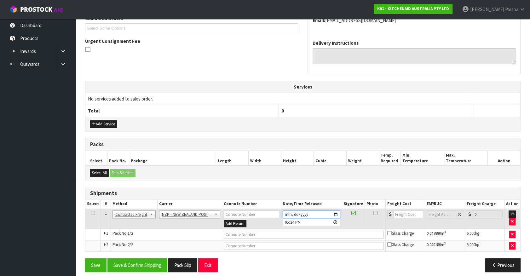
scroll to position [175, 0]
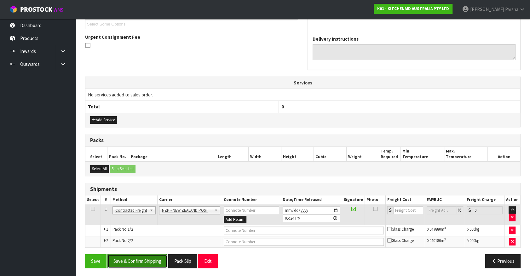
click at [144, 256] on button "Save & Confirm Shipping" at bounding box center [137, 261] width 60 height 14
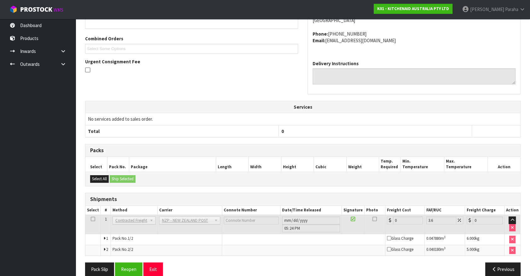
scroll to position [166, 0]
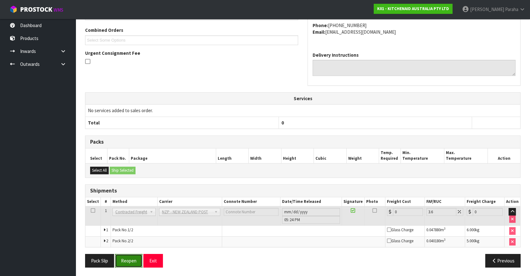
click at [130, 261] on button "Reopen" at bounding box center [128, 261] width 27 height 14
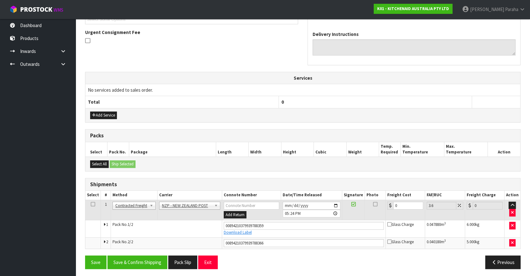
scroll to position [181, 0]
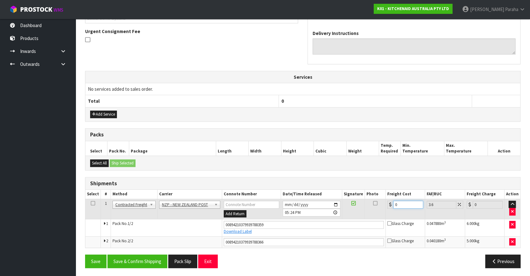
drag, startPoint x: 396, startPoint y: 204, endPoint x: 375, endPoint y: 208, distance: 21.3
click at [375, 208] on tr "1 Client Local Pickup Customer Local Pickup Company Freight Contracted Freight …" at bounding box center [302, 209] width 435 height 20
click at [146, 263] on button "Save & Confirm Shipping" at bounding box center [137, 262] width 60 height 14
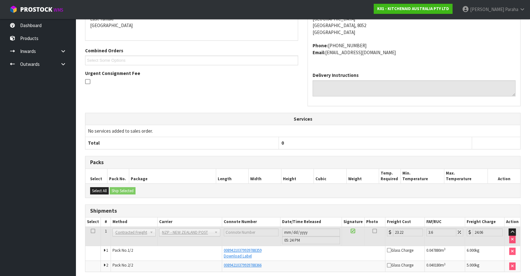
scroll to position [164, 0]
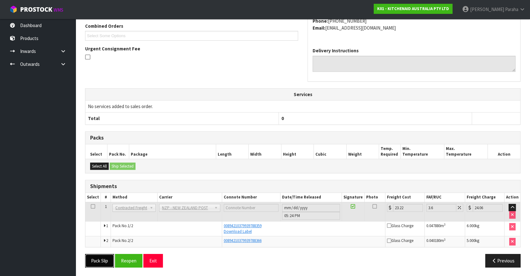
click at [93, 255] on button "Pack Slip" at bounding box center [99, 261] width 29 height 14
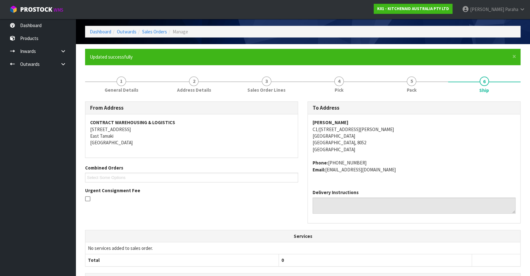
scroll to position [0, 0]
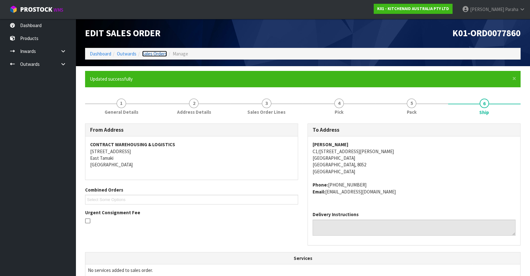
click at [145, 53] on link "Sales Orders" at bounding box center [154, 54] width 25 height 6
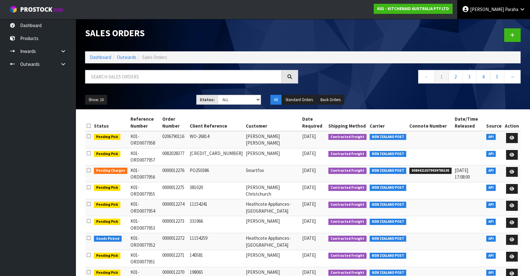
click at [502, 8] on span "[PERSON_NAME]" at bounding box center [487, 9] width 34 height 6
click at [500, 26] on link "Logout" at bounding box center [505, 25] width 50 height 9
